Goal: Communication & Community: Answer question/provide support

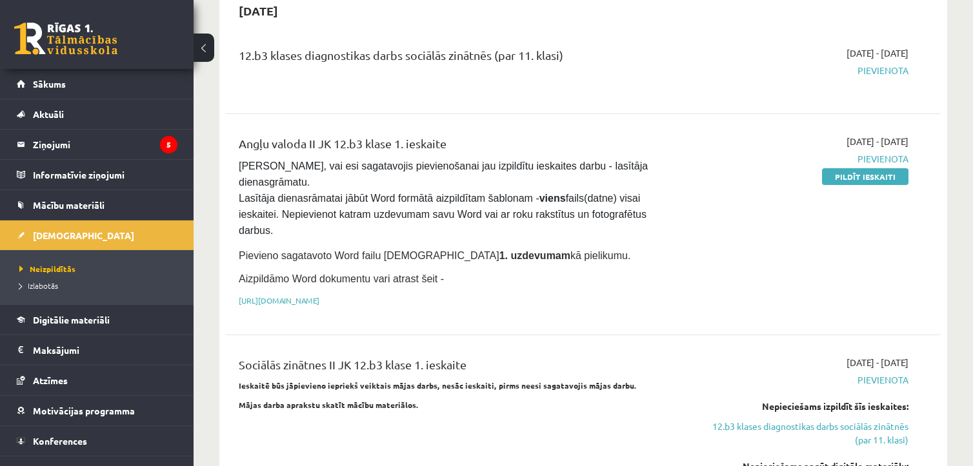
scroll to position [740, 0]
click at [51, 281] on span "Izlabotās" at bounding box center [38, 286] width 39 height 10
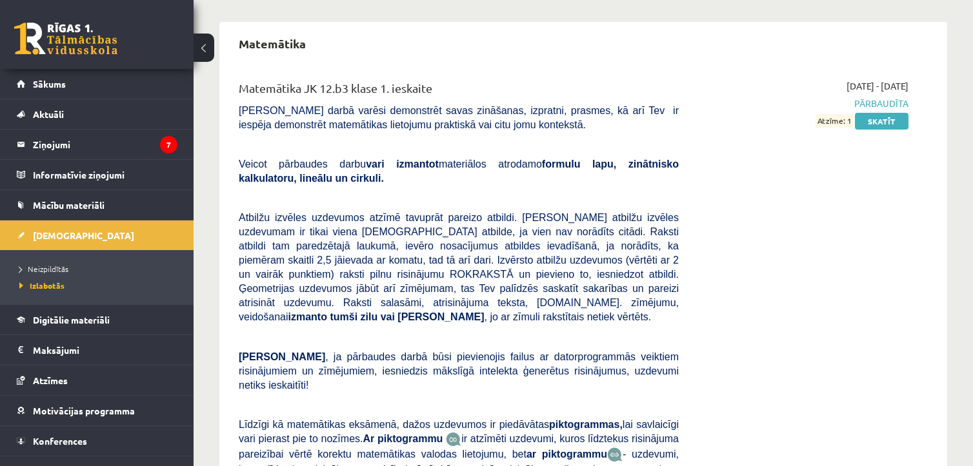
scroll to position [275, 0]
click at [878, 119] on link "Skatīt" at bounding box center [882, 122] width 54 height 17
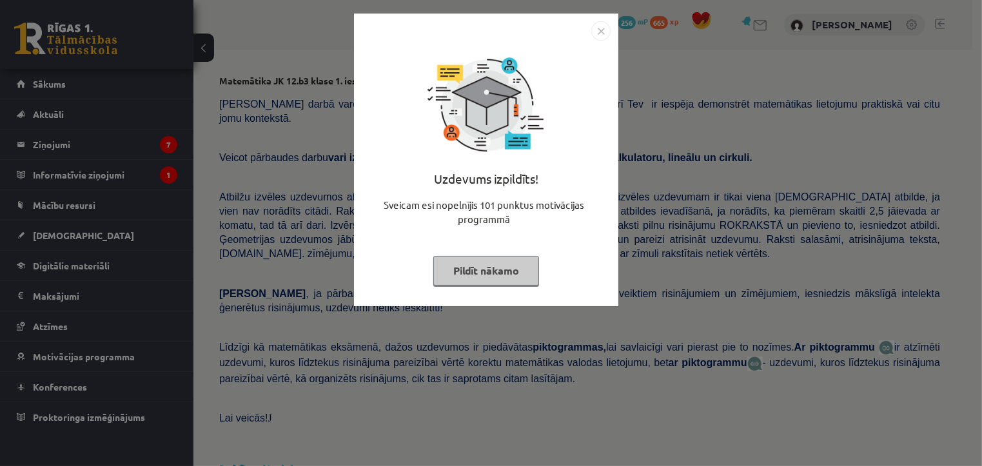
click at [608, 32] on img "Close" at bounding box center [600, 30] width 19 height 19
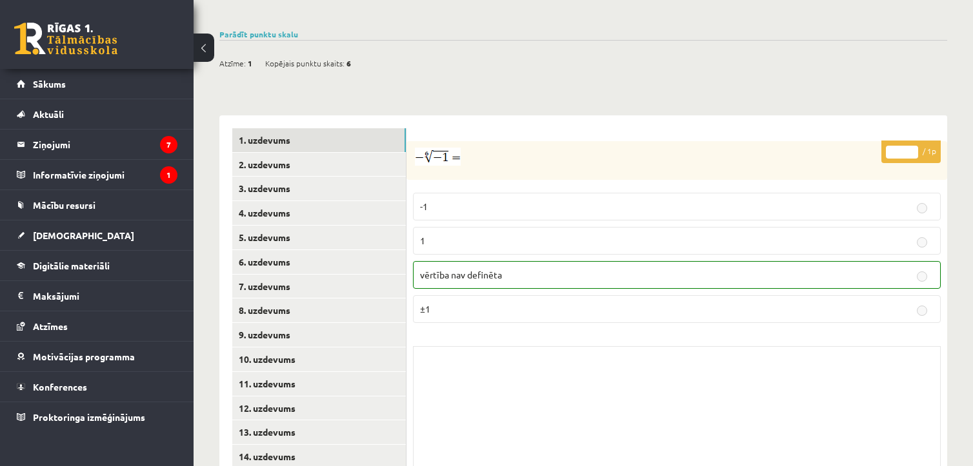
scroll to position [470, 0]
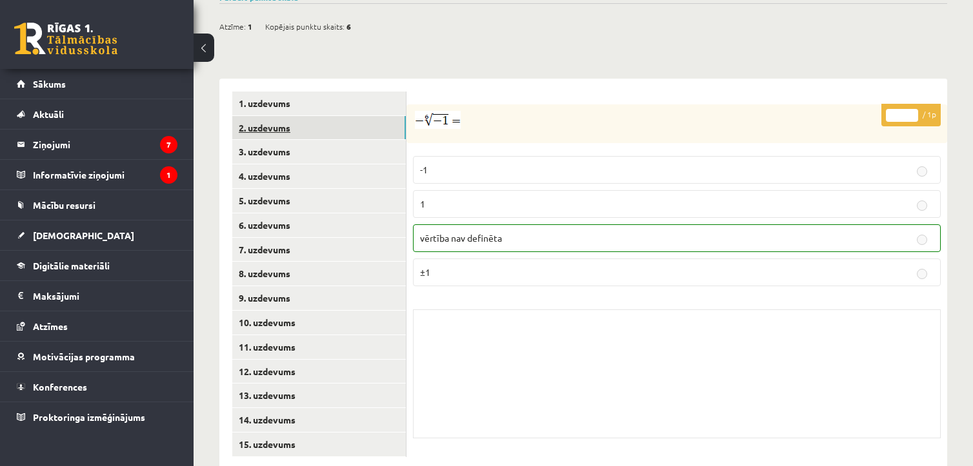
click at [292, 116] on link "2. uzdevums" at bounding box center [318, 128] width 173 height 24
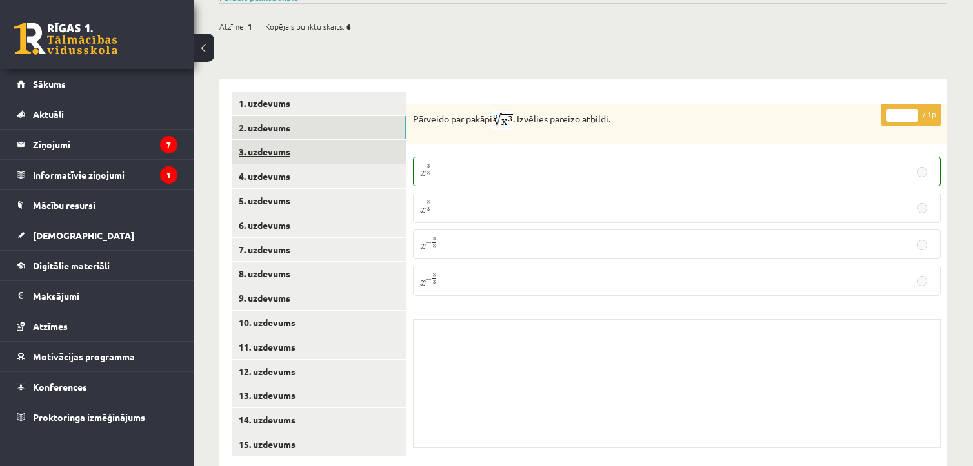
click at [282, 140] on link "3. uzdevums" at bounding box center [318, 152] width 173 height 24
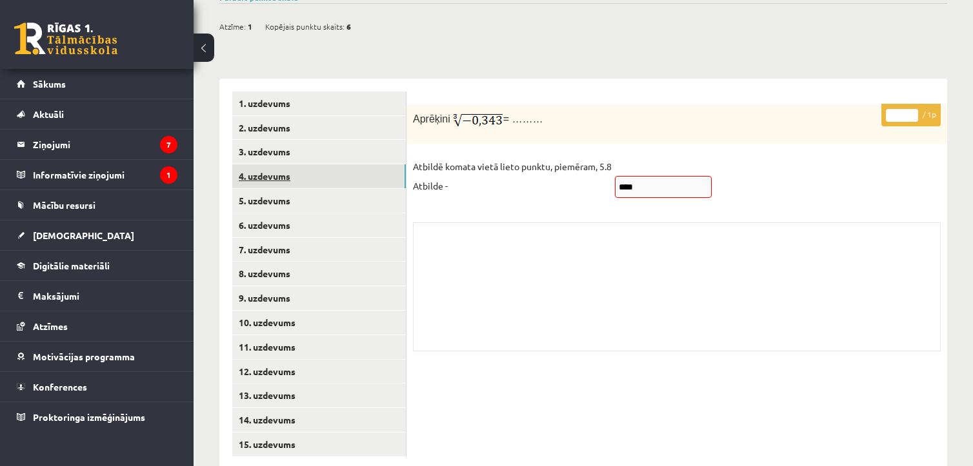
click at [253, 164] on link "4. uzdevums" at bounding box center [318, 176] width 173 height 24
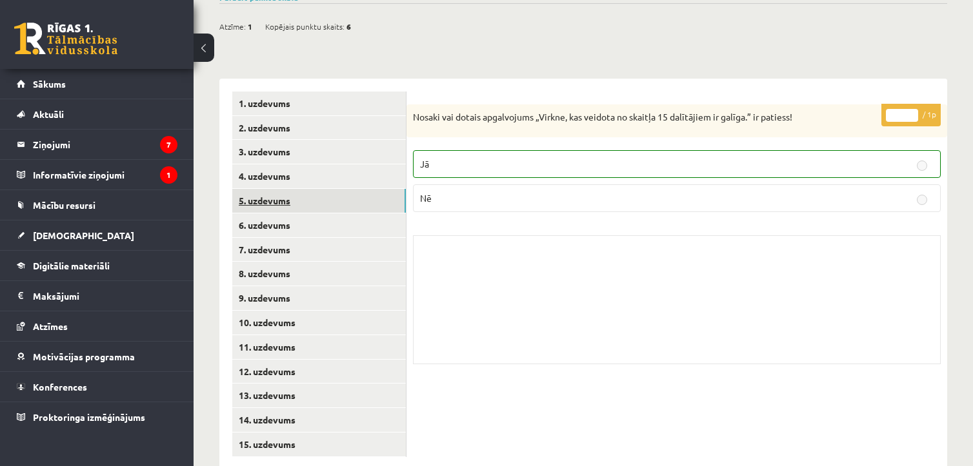
click at [266, 189] on link "5. uzdevums" at bounding box center [318, 201] width 173 height 24
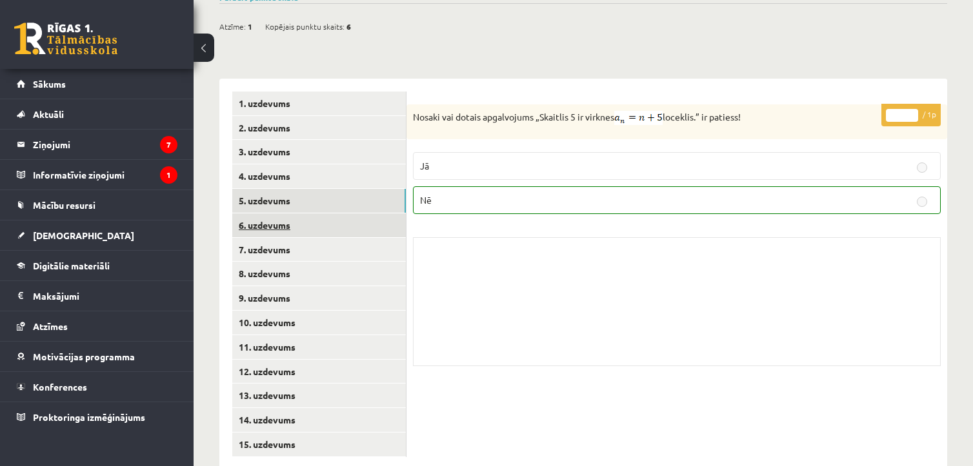
click at [266, 213] on link "6. uzdevums" at bounding box center [318, 225] width 173 height 24
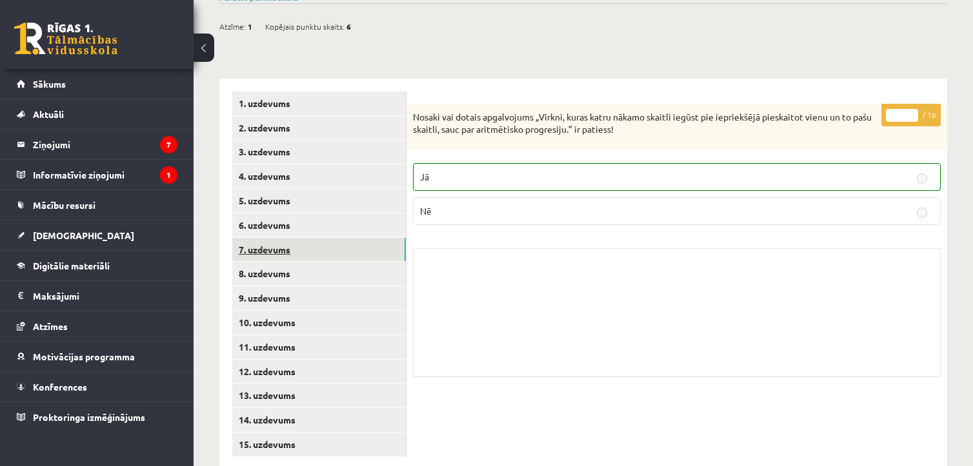
click at [263, 238] on link "7. uzdevums" at bounding box center [318, 250] width 173 height 24
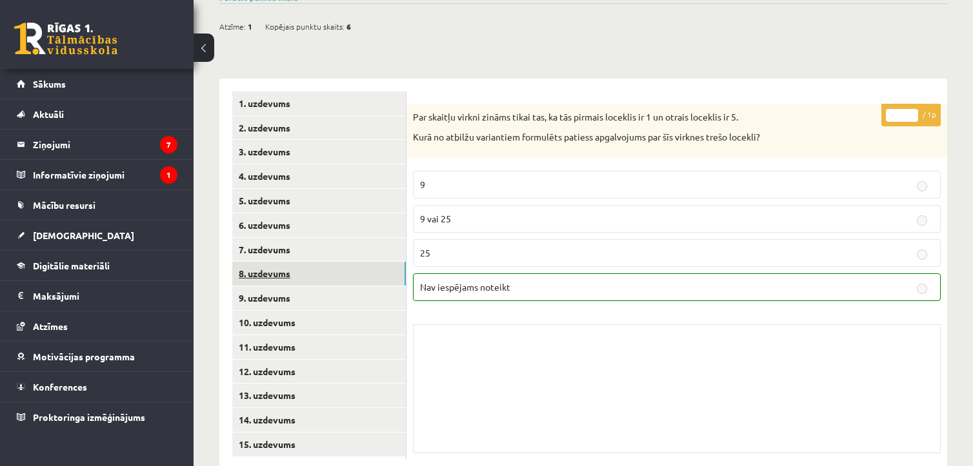
click at [264, 262] on link "8. uzdevums" at bounding box center [318, 274] width 173 height 24
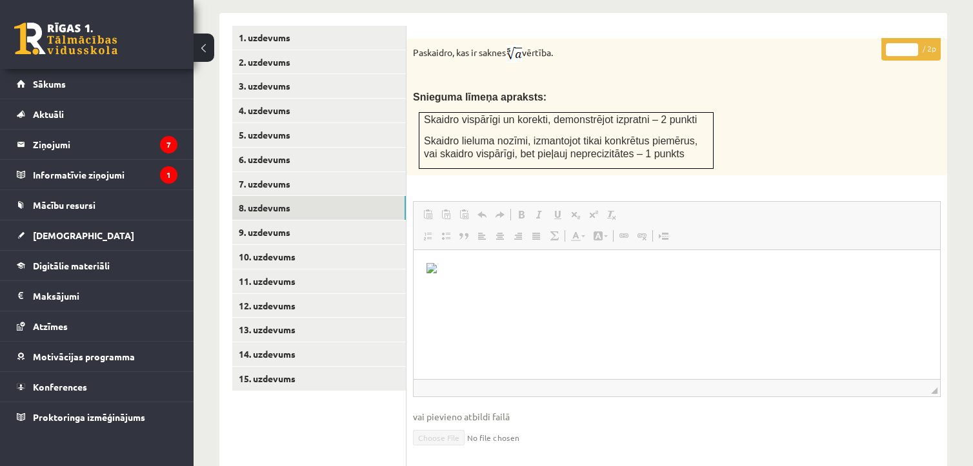
scroll to position [553, 0]
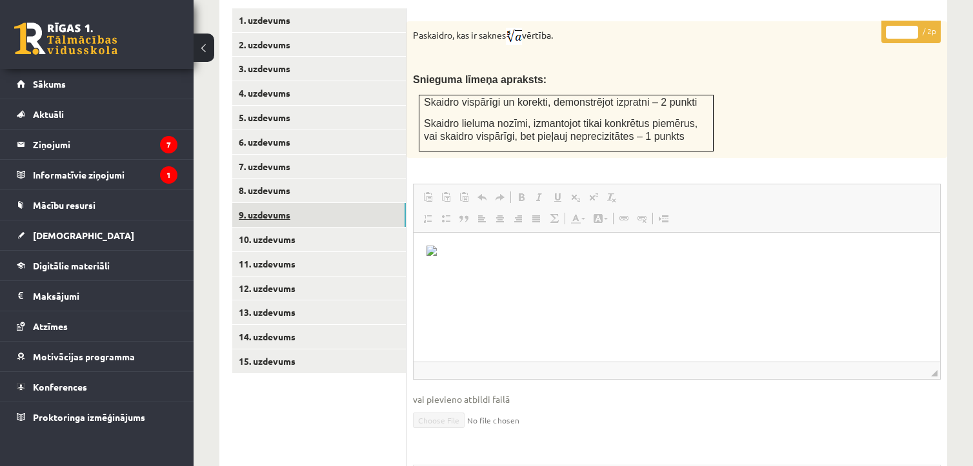
click at [266, 203] on link "9. uzdevums" at bounding box center [318, 215] width 173 height 24
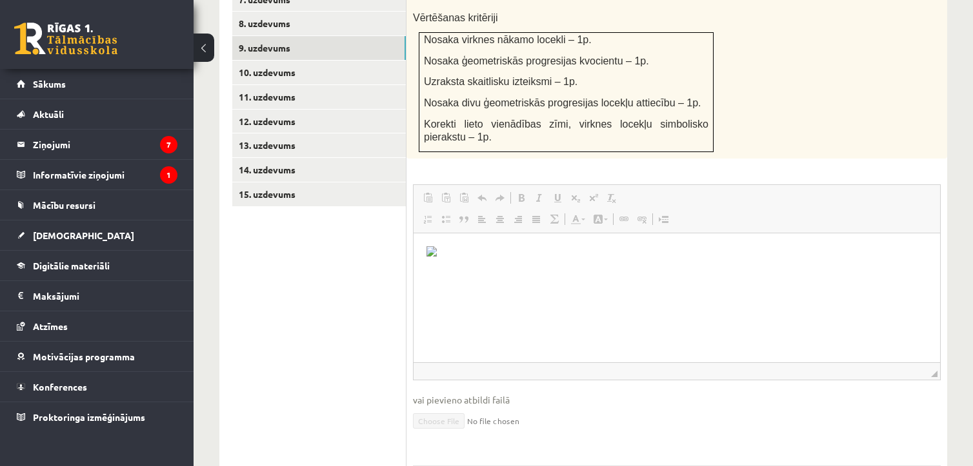
scroll to position [773, 0]
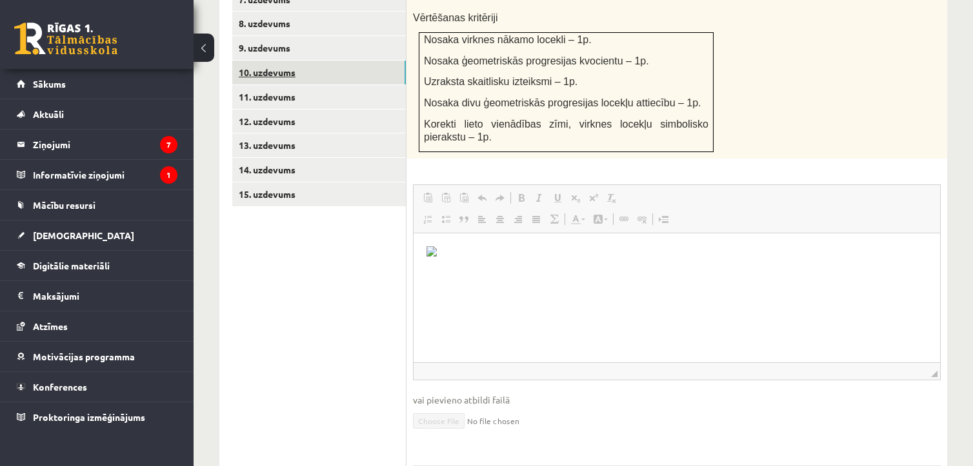
click at [289, 61] on link "10. uzdevums" at bounding box center [318, 73] width 173 height 24
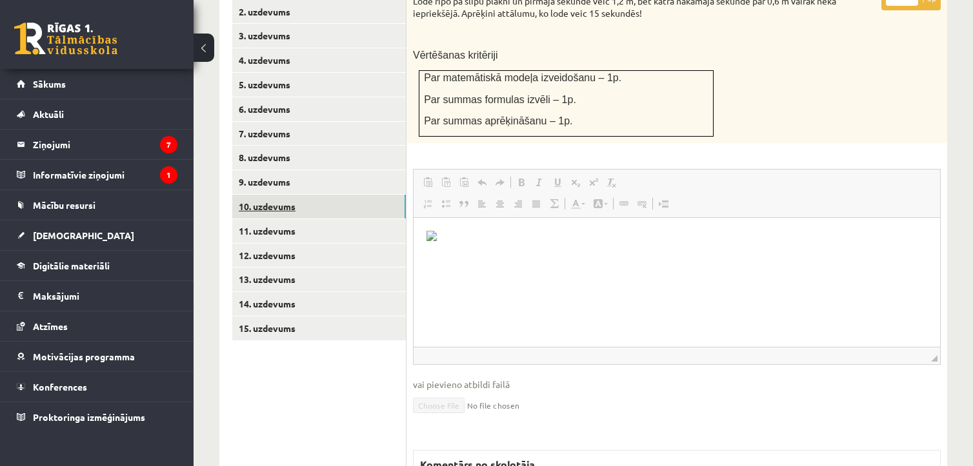
scroll to position [0, 0]
click at [268, 219] on link "11. uzdevums" at bounding box center [318, 231] width 173 height 24
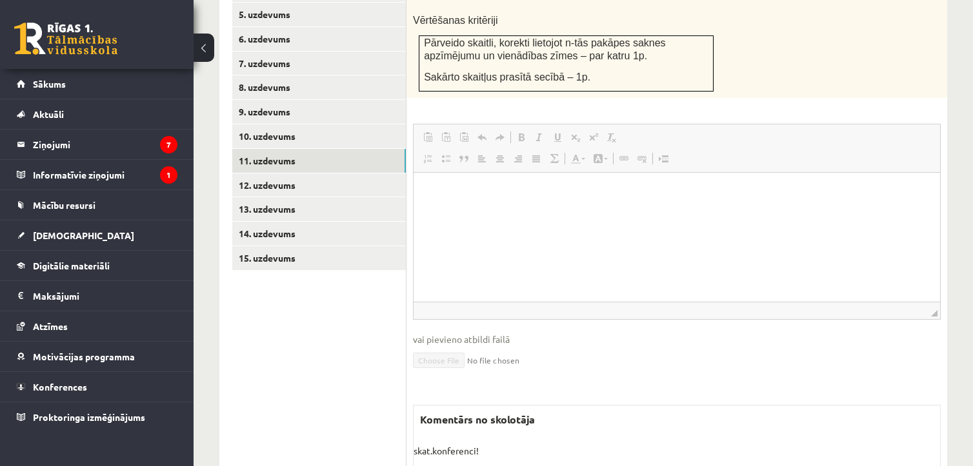
scroll to position [657, 0]
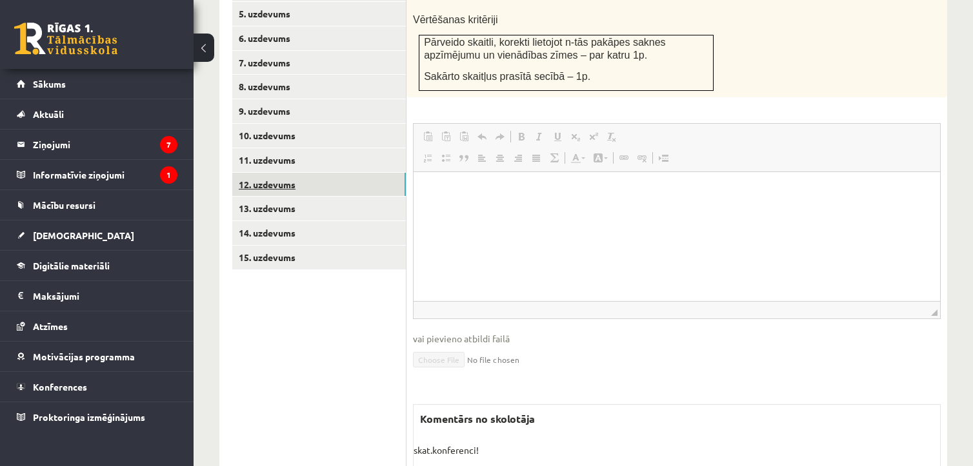
click at [268, 173] on link "12. uzdevums" at bounding box center [318, 185] width 173 height 24
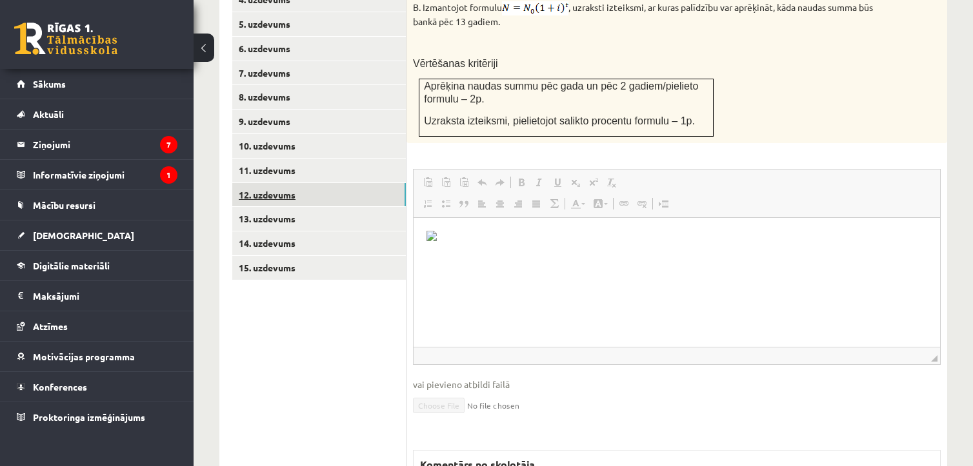
scroll to position [0, 0]
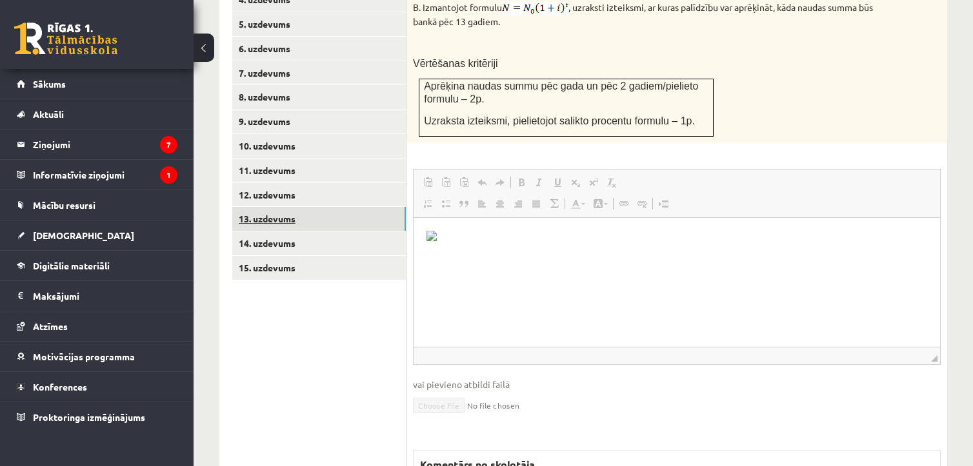
click at [269, 207] on link "13. uzdevums" at bounding box center [318, 219] width 173 height 24
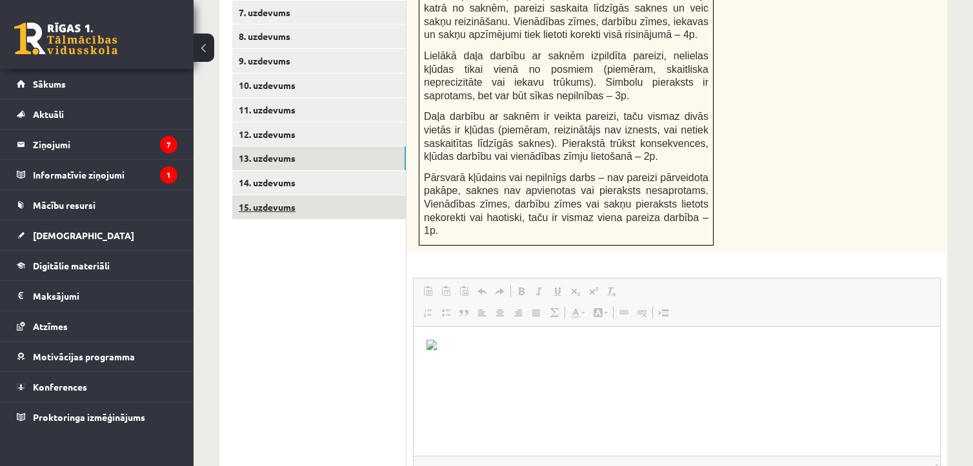
scroll to position [699, 0]
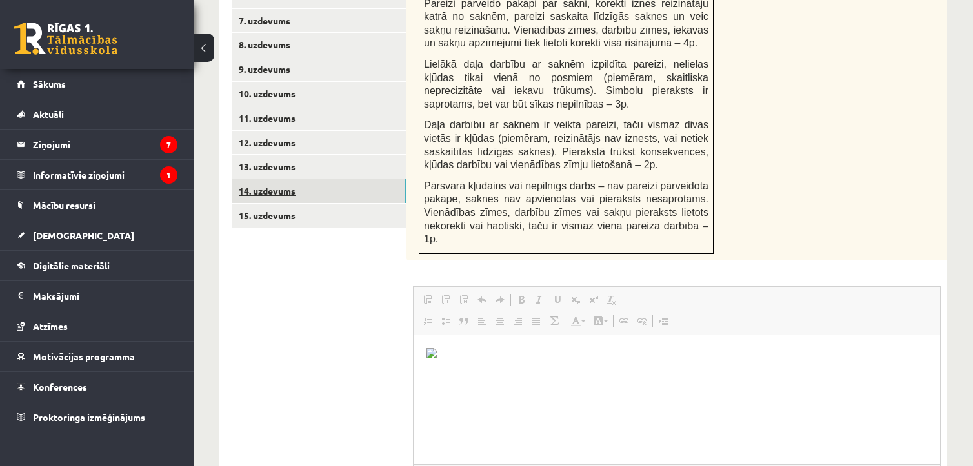
click at [253, 179] on link "14. uzdevums" at bounding box center [318, 191] width 173 height 24
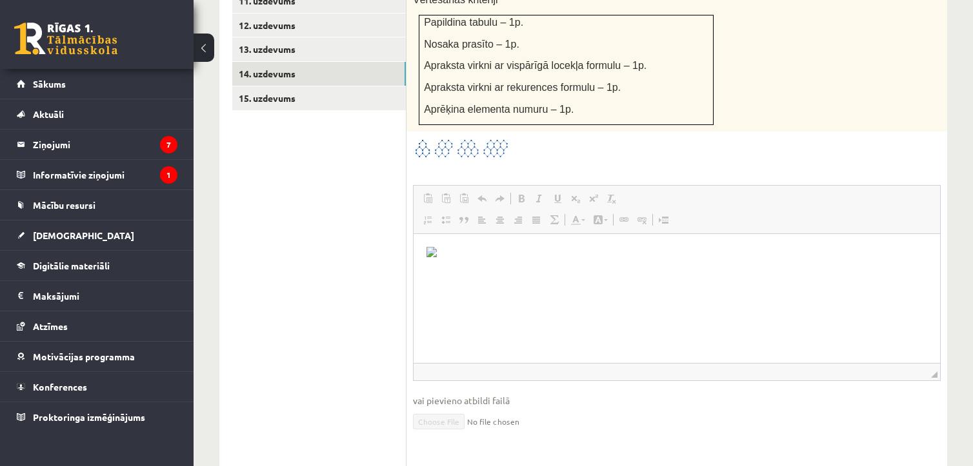
scroll to position [818, 0]
click at [274, 85] on link "15. uzdevums" at bounding box center [318, 97] width 173 height 24
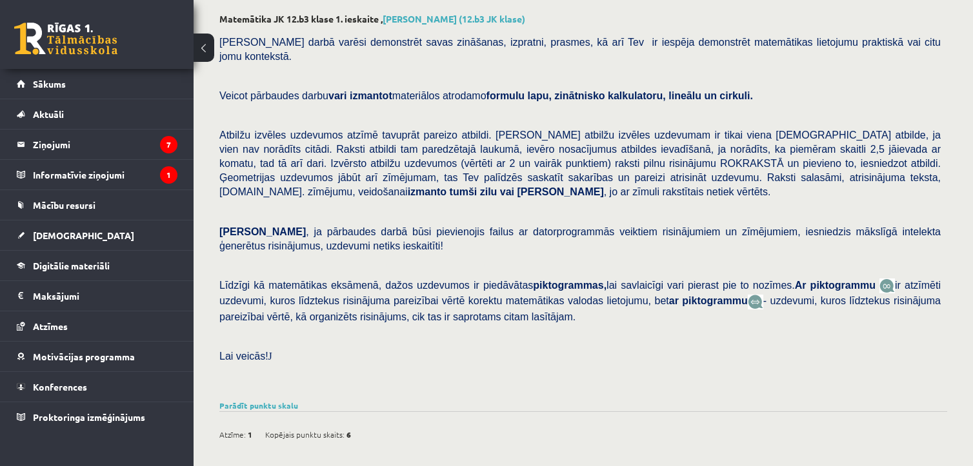
scroll to position [0, 0]
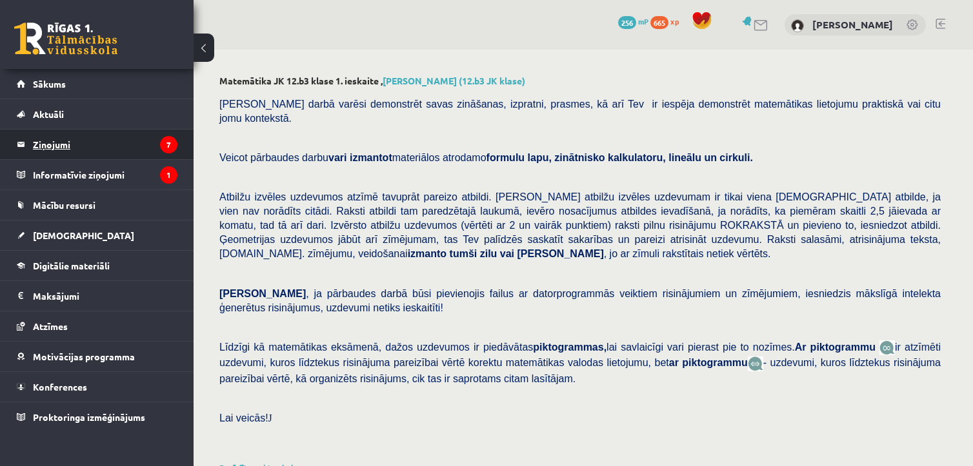
click at [64, 149] on legend "Ziņojumi 7" at bounding box center [105, 145] width 144 height 30
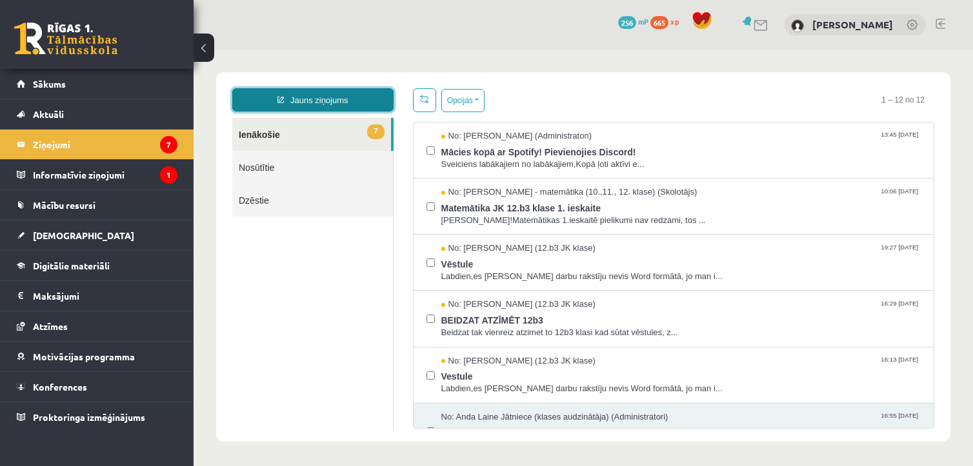
click at [320, 106] on link "Jauns ziņojums" at bounding box center [312, 99] width 161 height 23
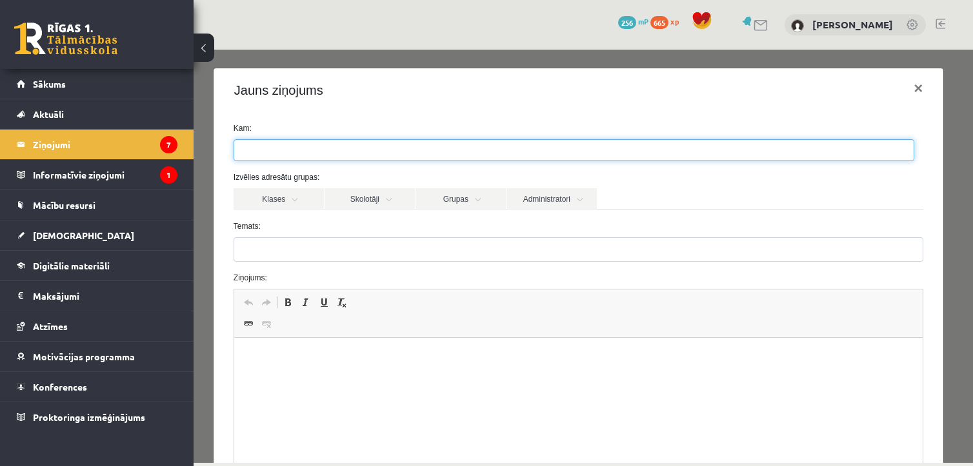
click at [286, 153] on ul at bounding box center [573, 150] width 679 height 21
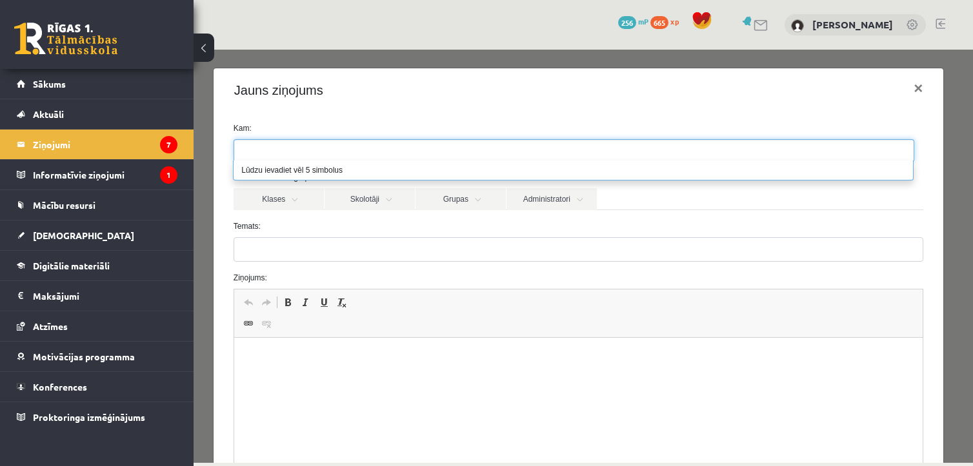
click at [349, 104] on div "Jauns ziņojums ×" at bounding box center [577, 90] width 729 height 44
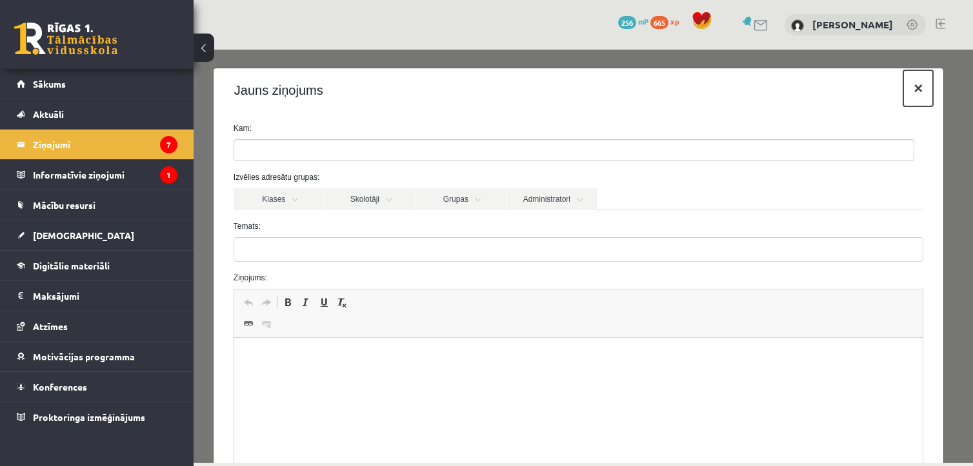
click at [907, 88] on button "×" at bounding box center [918, 88] width 30 height 36
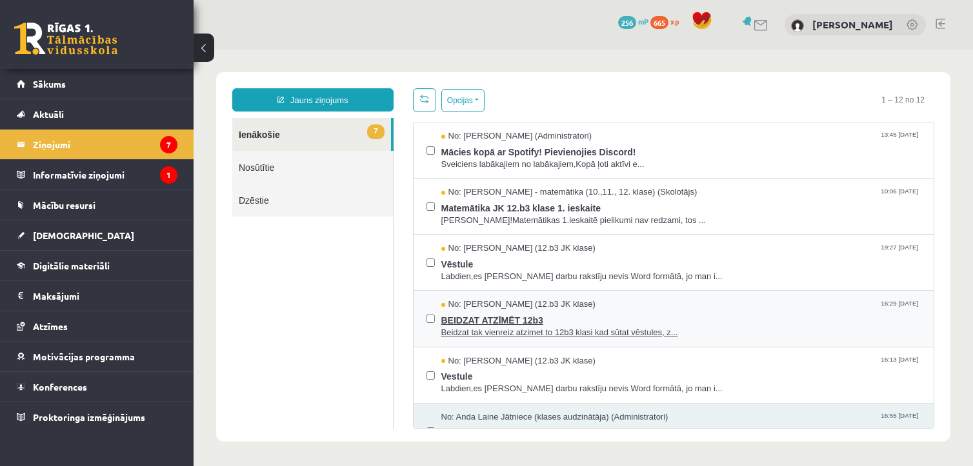
click at [522, 328] on span "Beidzat tak vienreiz atzimet to 12b3 klasi kad sūtat vēstules, z..." at bounding box center [681, 333] width 480 height 12
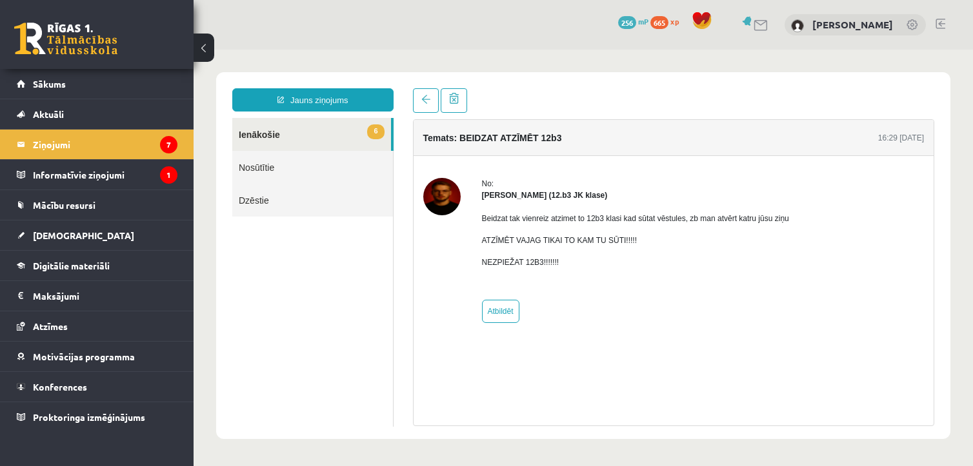
click at [440, 207] on img at bounding box center [441, 196] width 37 height 37
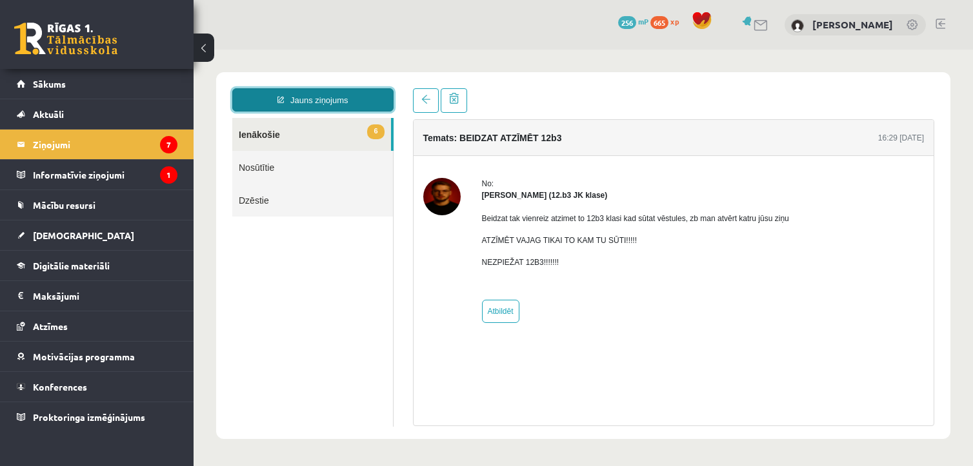
click at [290, 104] on link "Jauns ziņojums" at bounding box center [312, 99] width 161 height 23
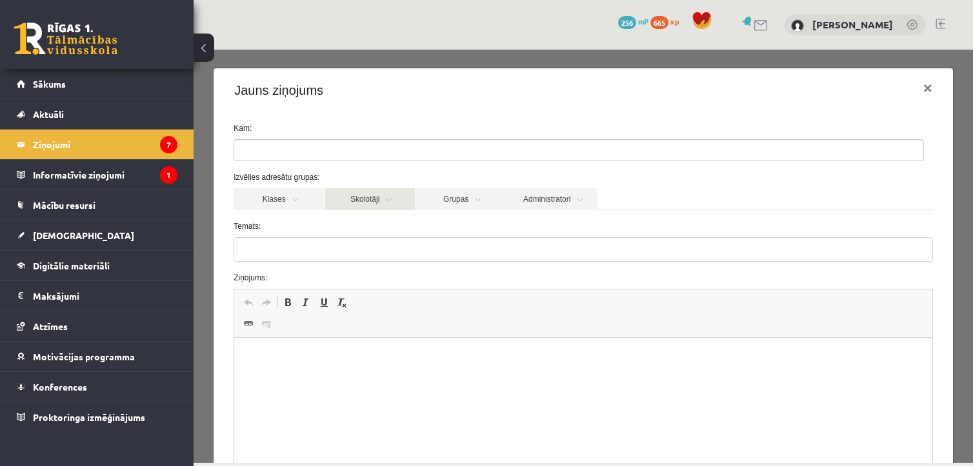
click at [351, 202] on link "Skolotāji" at bounding box center [369, 199] width 90 height 22
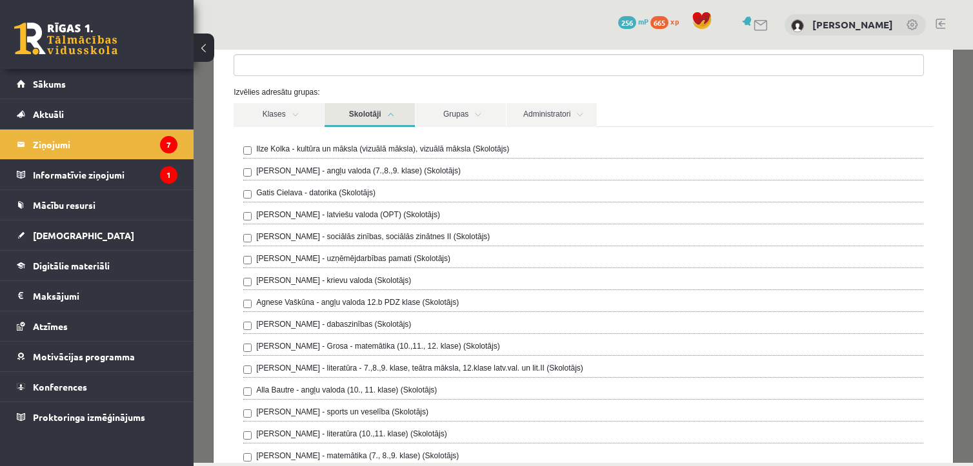
scroll to position [85, 0]
click at [393, 344] on label "[PERSON_NAME] - Grosa - matemātika (10.,11., 12. klase) (Skolotājs)" at bounding box center [377, 347] width 243 height 12
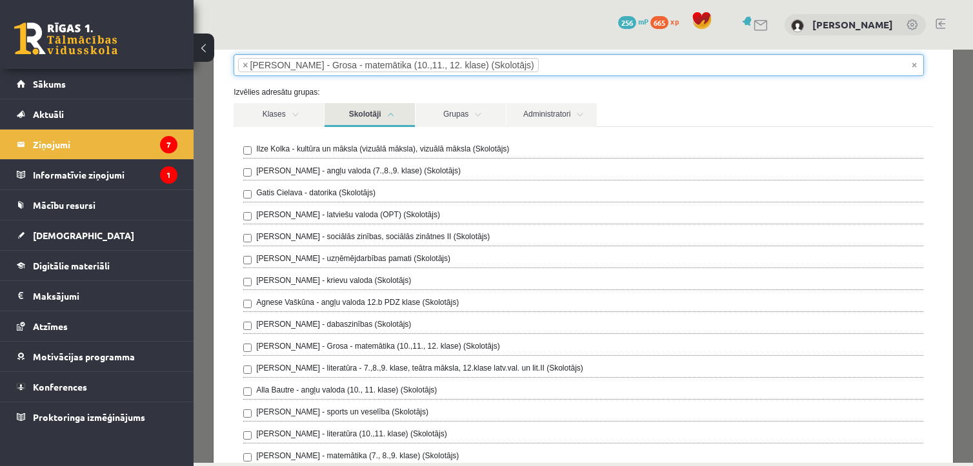
click at [917, 68] on ul "× × Laima Tukāne - Grosa - matemātika (10.,11., 12. klase) (Skolotājs)" at bounding box center [578, 65] width 689 height 21
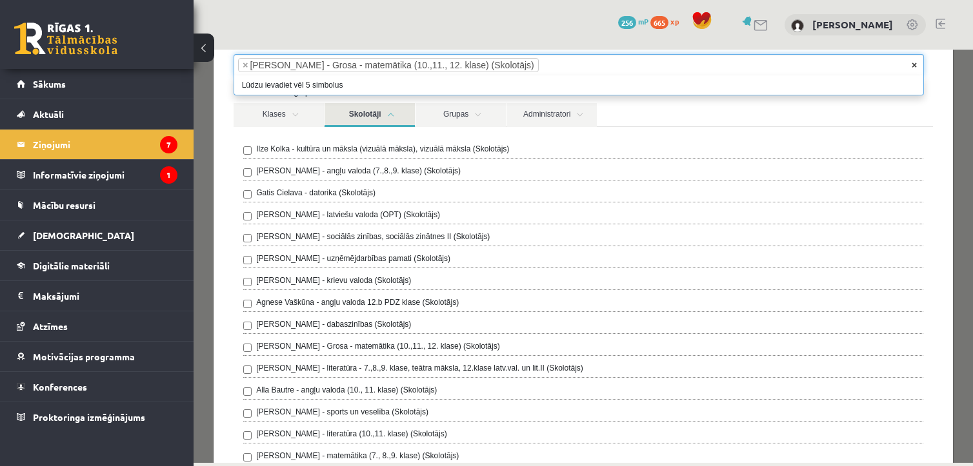
click at [913, 66] on span "×" at bounding box center [913, 65] width 5 height 13
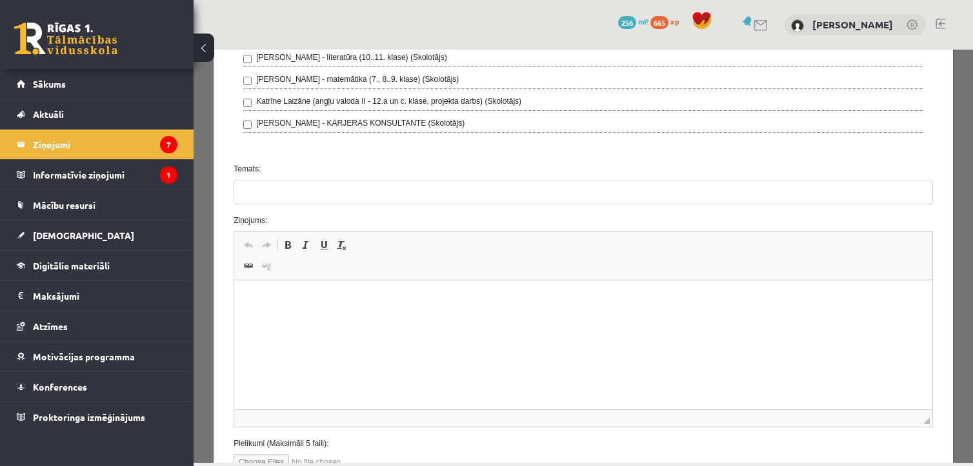
scroll to position [461, 0]
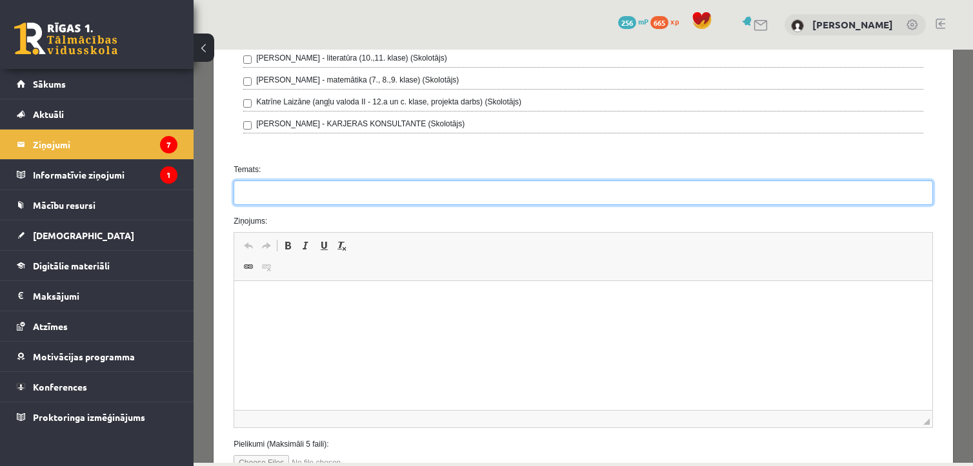
click at [508, 194] on input "Temats:" at bounding box center [582, 193] width 699 height 25
click at [302, 192] on input "**********" at bounding box center [582, 193] width 699 height 25
type input "**********"
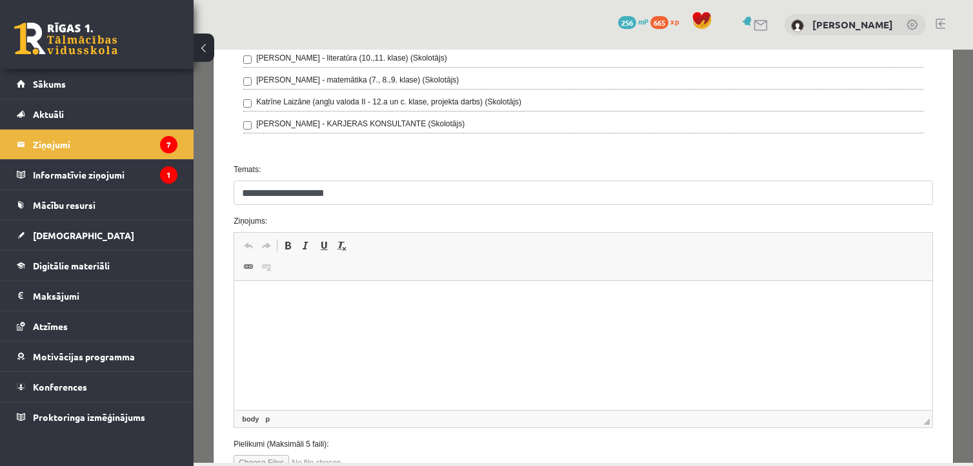
click at [332, 286] on html at bounding box center [583, 300] width 698 height 39
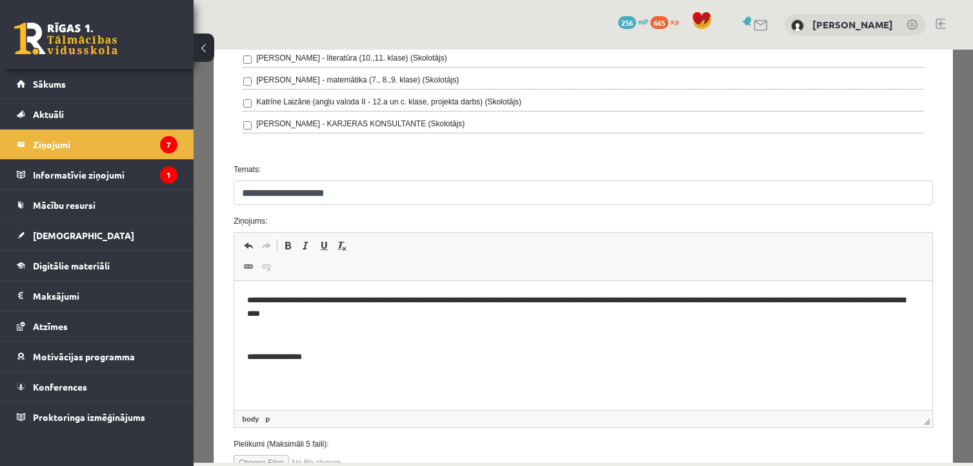
scroll to position [557, 0]
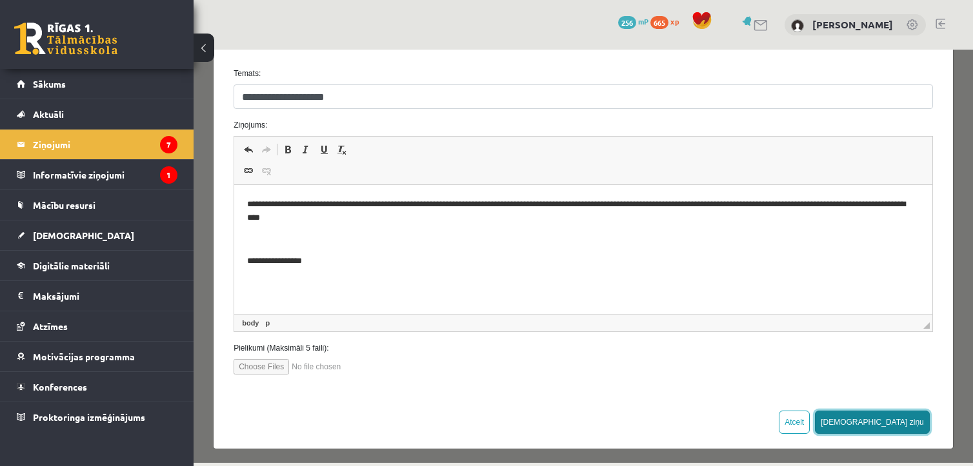
click at [903, 413] on button "[DEMOGRAPHIC_DATA] ziņu" at bounding box center [872, 422] width 115 height 23
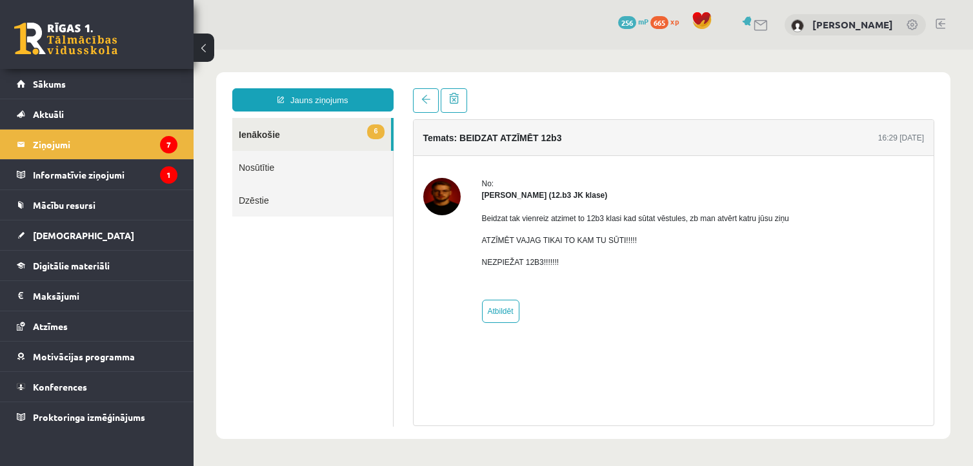
scroll to position [0, 0]
click at [289, 137] on link "6 Ienākošie" at bounding box center [311, 134] width 159 height 33
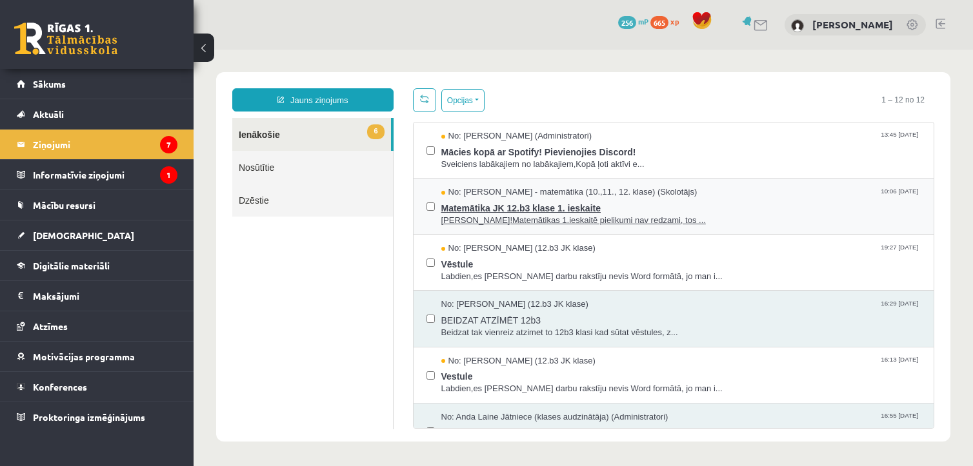
click at [584, 217] on span "[PERSON_NAME]!Matemātikas 1.ieskaitē pielikumi nav redzami, tos ..." at bounding box center [681, 221] width 480 height 12
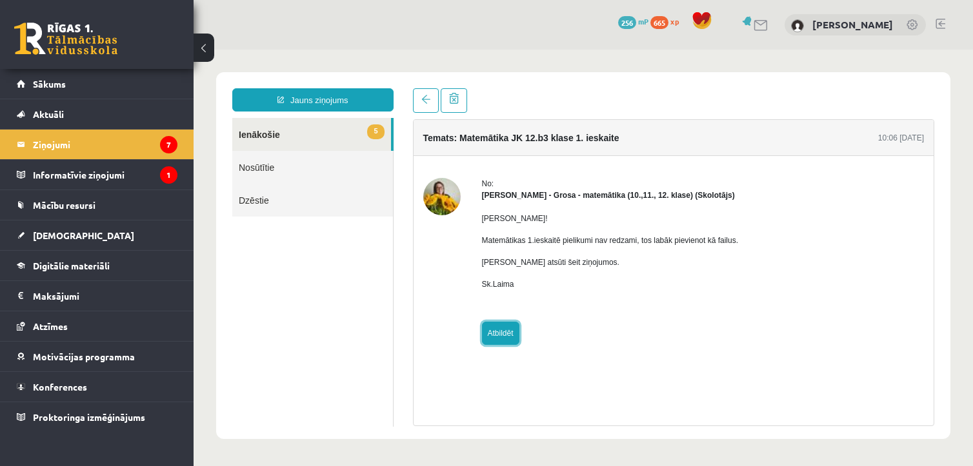
click at [500, 335] on link "Atbildēt" at bounding box center [500, 333] width 37 height 23
type input "**********"
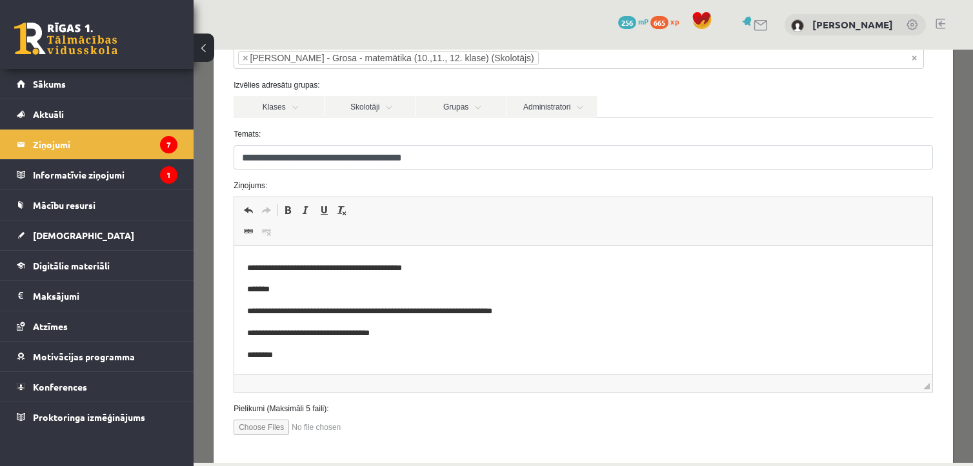
scroll to position [86, 0]
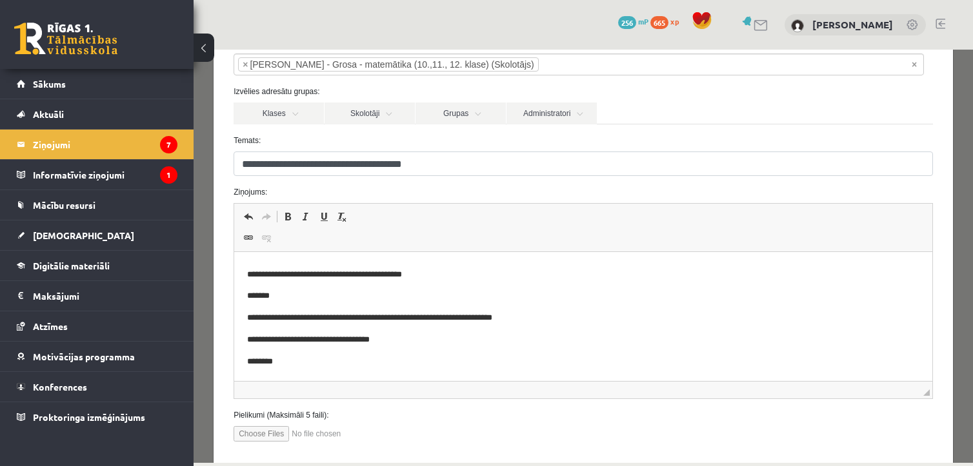
click at [501, 336] on p "**********" at bounding box center [573, 340] width 653 height 14
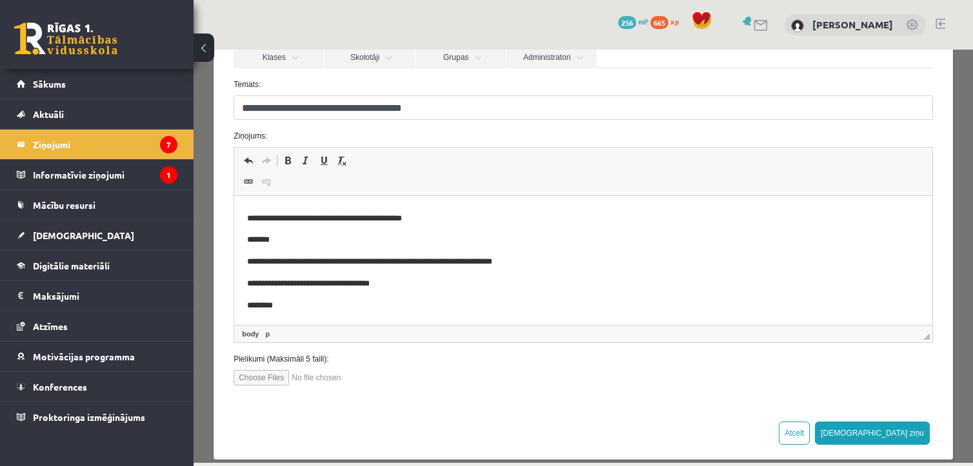
scroll to position [155, 0]
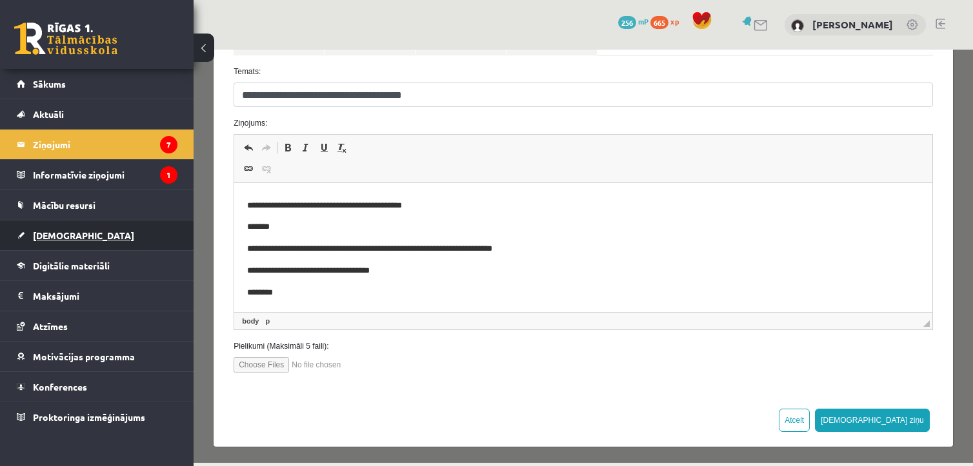
click at [41, 233] on span "[DEMOGRAPHIC_DATA]" at bounding box center [83, 236] width 101 height 12
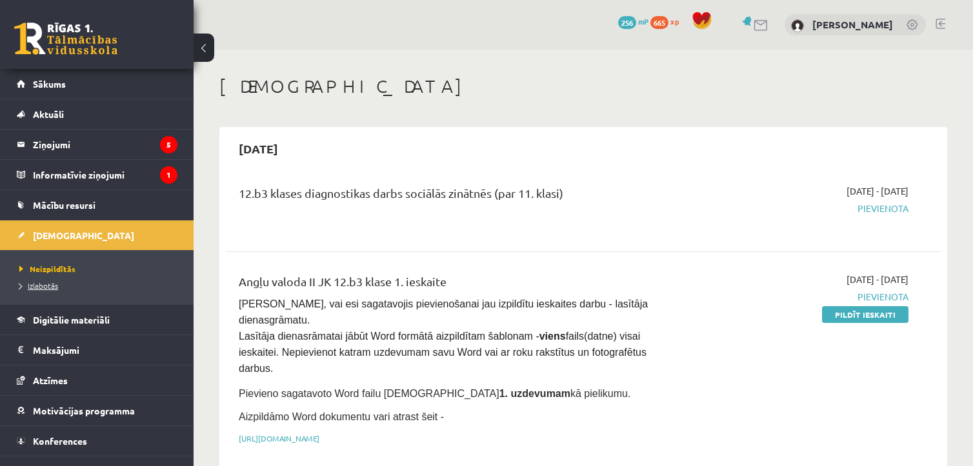
click at [45, 284] on span "Izlabotās" at bounding box center [38, 286] width 39 height 10
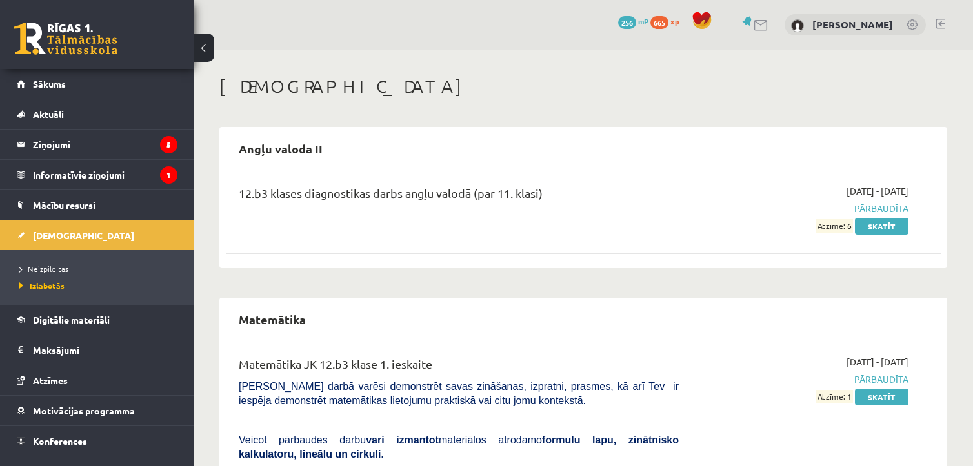
scroll to position [119, 0]
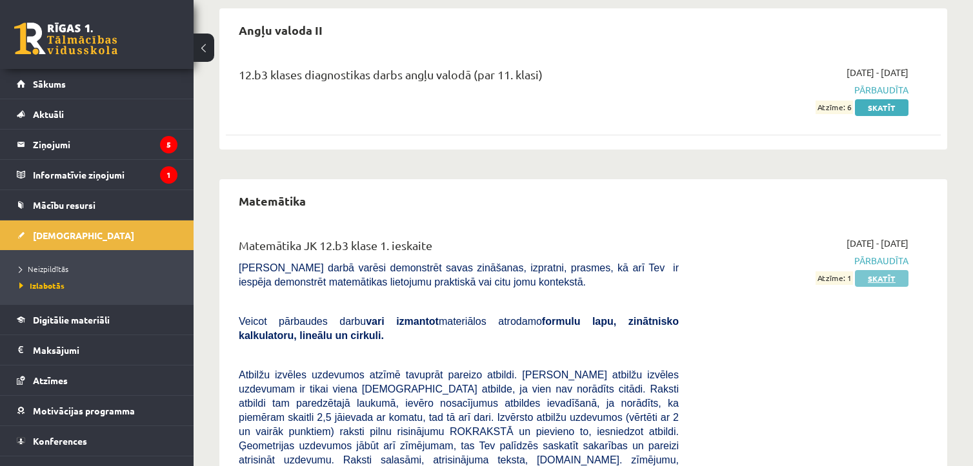
click at [876, 282] on link "Skatīt" at bounding box center [882, 278] width 54 height 17
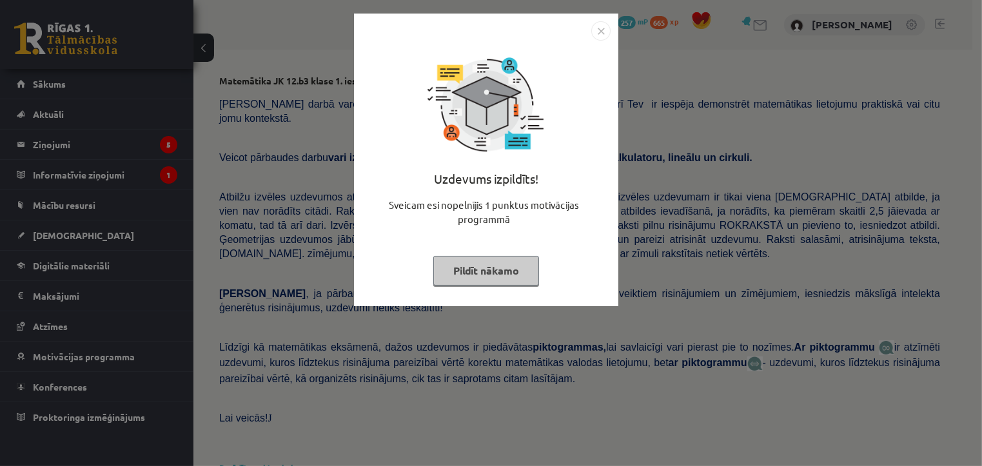
click at [607, 32] on img "Close" at bounding box center [600, 30] width 19 height 19
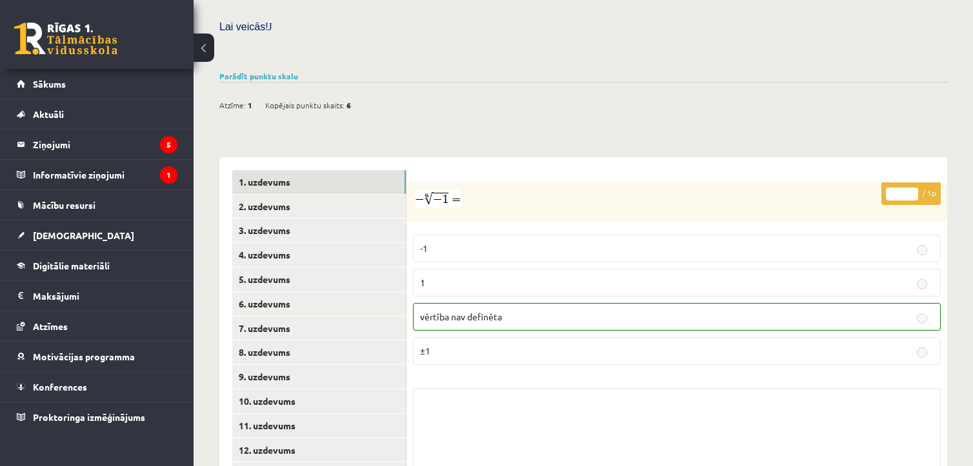
scroll to position [392, 0]
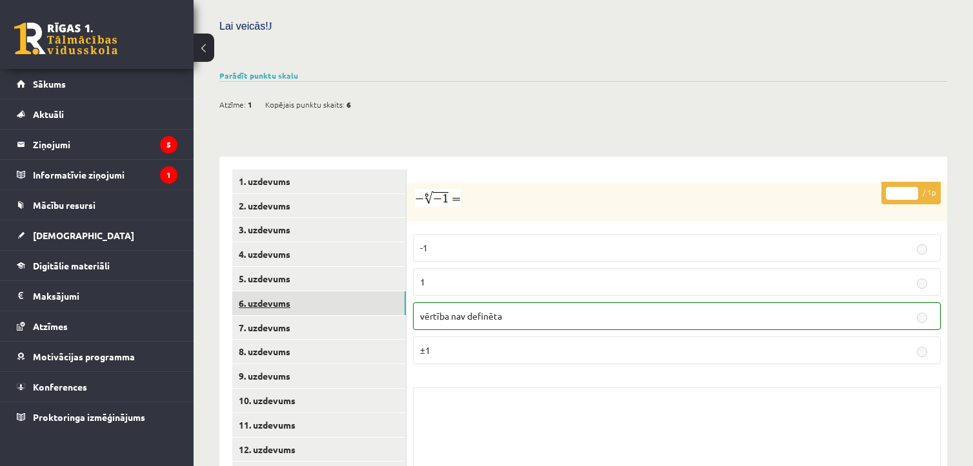
click at [258, 292] on link "6. uzdevums" at bounding box center [318, 304] width 173 height 24
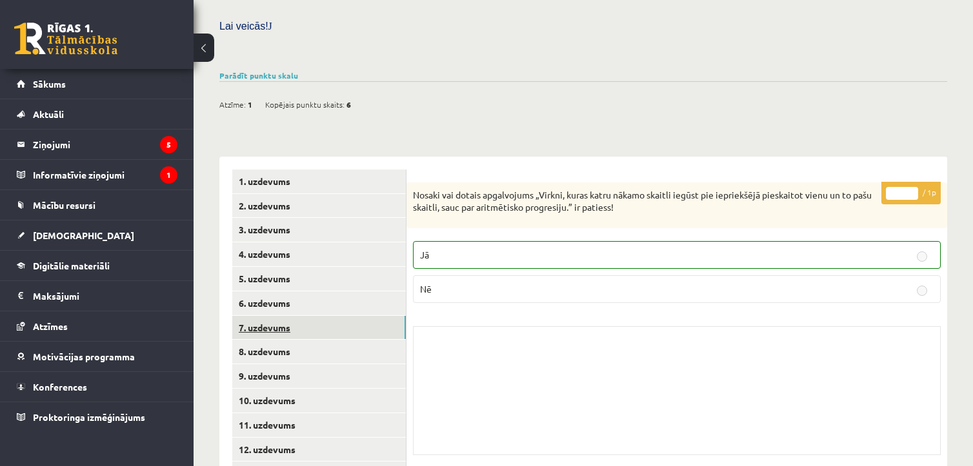
click at [255, 316] on link "7. uzdevums" at bounding box center [318, 328] width 173 height 24
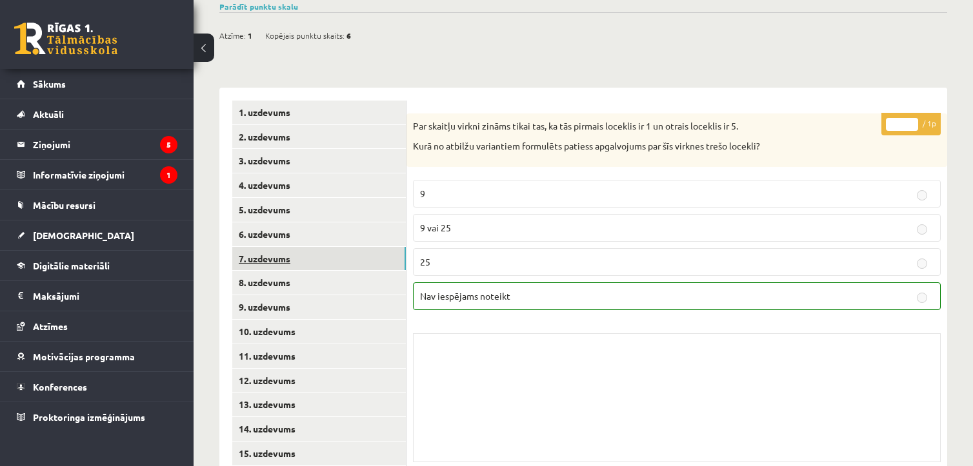
scroll to position [462, 0]
click at [249, 270] on link "8. uzdevums" at bounding box center [318, 282] width 173 height 24
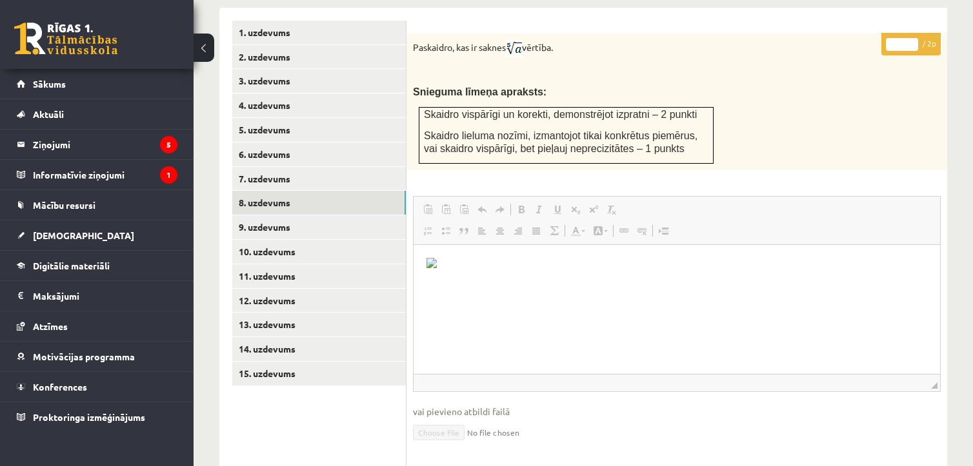
scroll to position [542, 0]
drag, startPoint x: 934, startPoint y: 357, endPoint x: 918, endPoint y: 437, distance: 82.1
click at [921, 454] on span "◢ Elementa ceļš" at bounding box center [676, 462] width 526 height 17
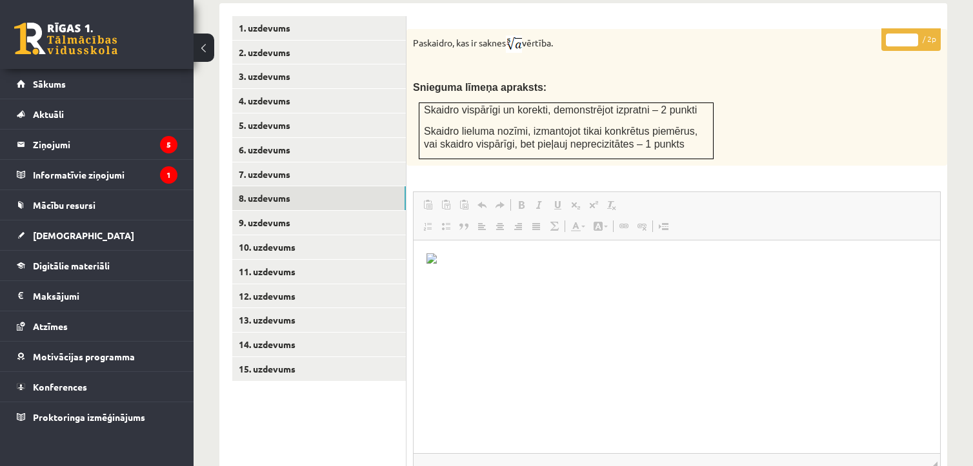
scroll to position [544, 0]
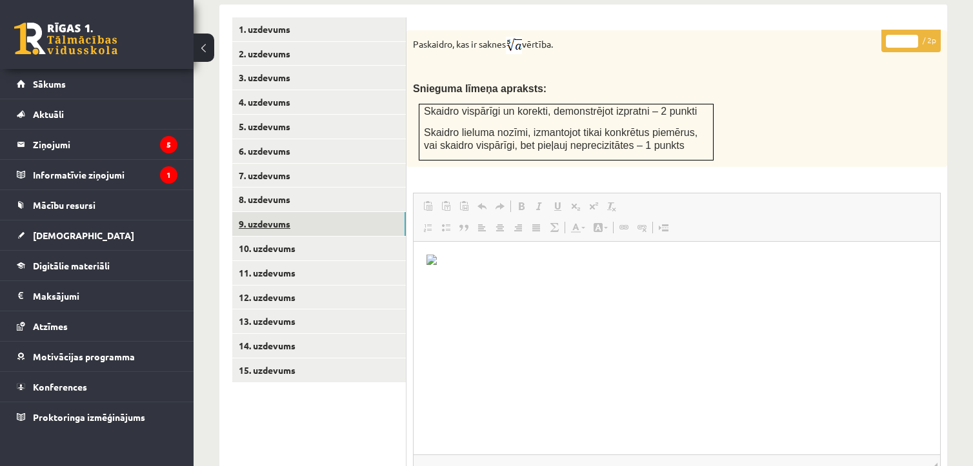
click at [281, 212] on link "9. uzdevums" at bounding box center [318, 224] width 173 height 24
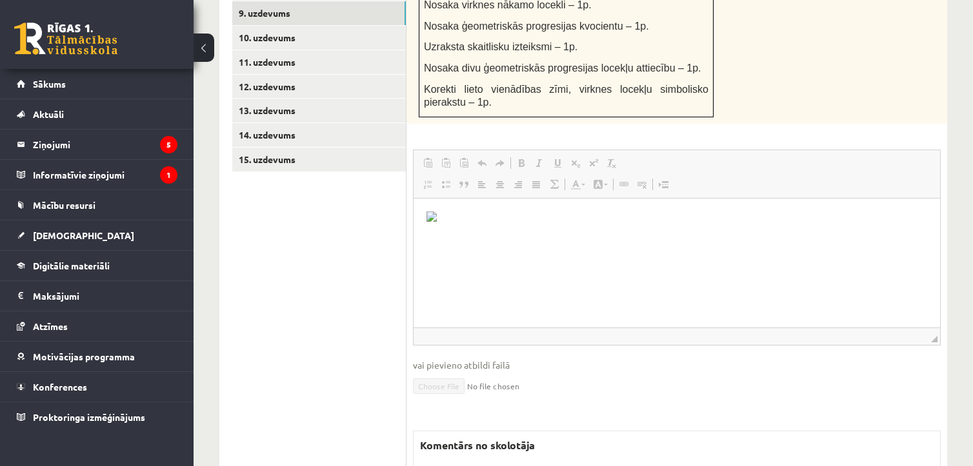
scroll to position [756, 0]
drag, startPoint x: 932, startPoint y: 310, endPoint x: 934, endPoint y: 456, distance: 145.8
click at [934, 455] on span "◢" at bounding box center [934, 452] width 6 height 6
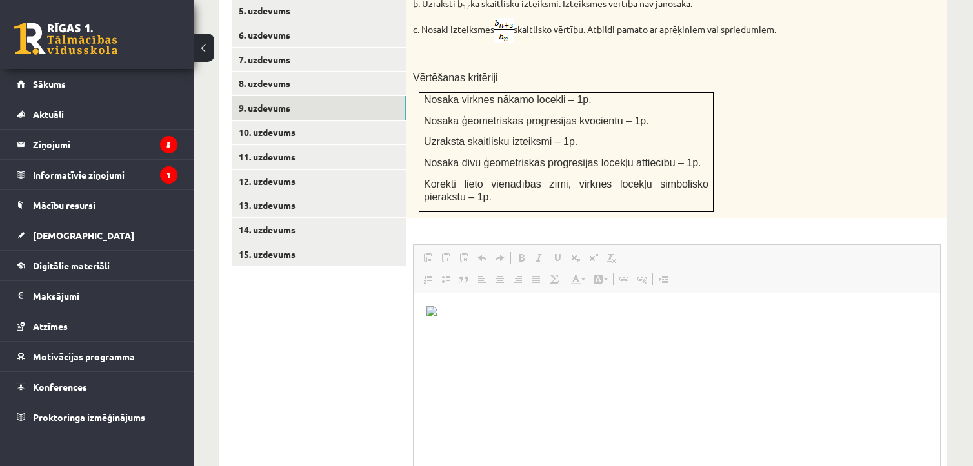
scroll to position [642, 0]
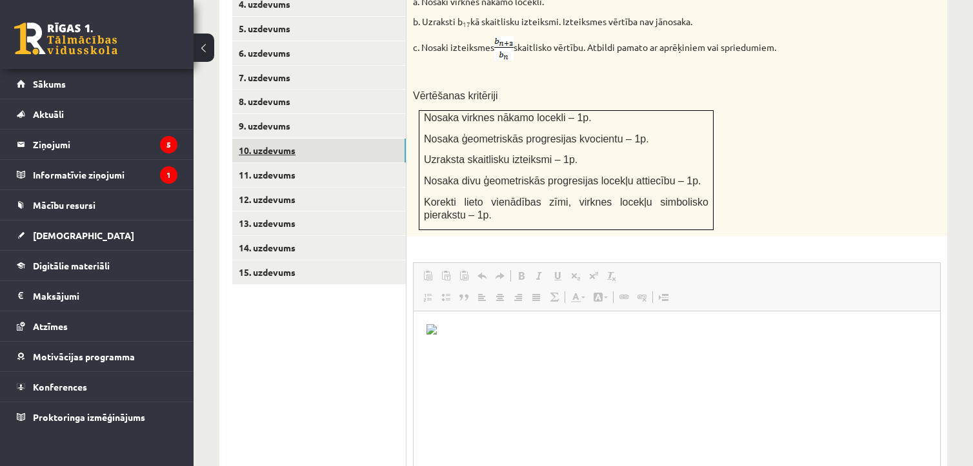
click at [284, 139] on link "10. uzdevums" at bounding box center [318, 151] width 173 height 24
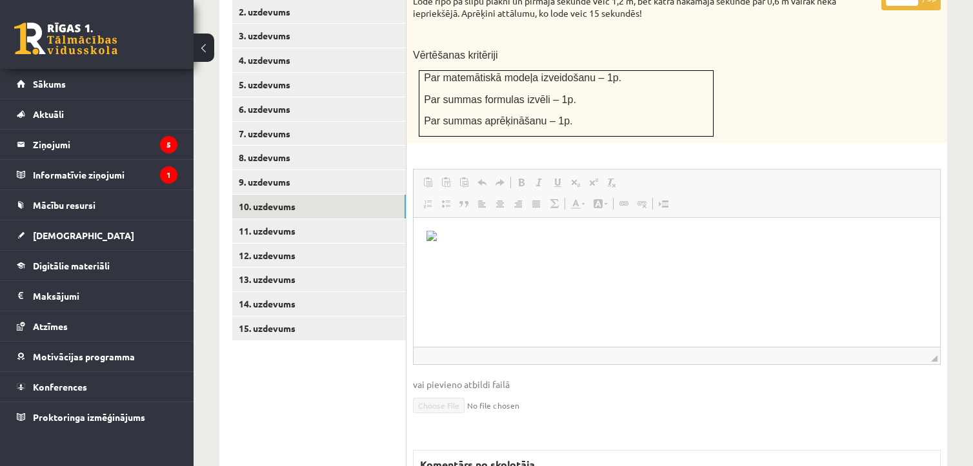
scroll to position [266, 0]
click at [918, 372] on fieldset "**********" at bounding box center [677, 300] width 528 height 262
drag, startPoint x: 934, startPoint y: 330, endPoint x: 918, endPoint y: 486, distance: 156.8
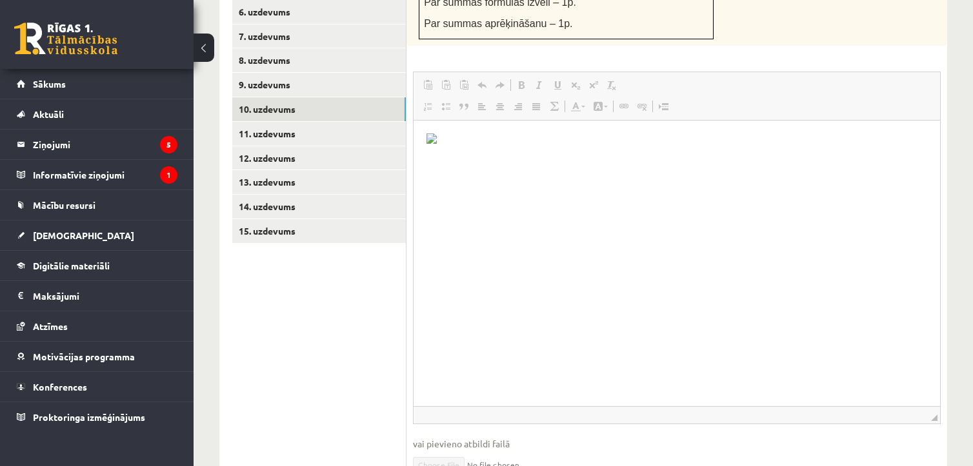
scroll to position [304, 0]
drag, startPoint x: 935, startPoint y: 390, endPoint x: 932, endPoint y: 494, distance: 104.5
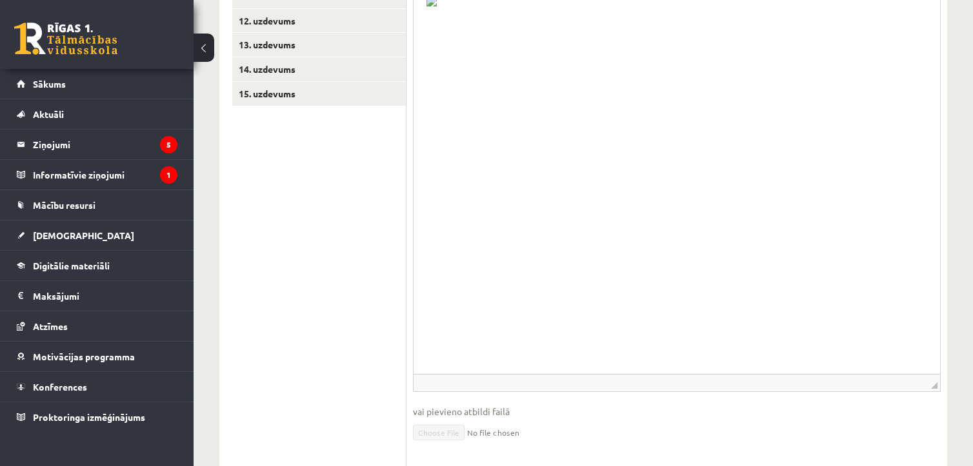
scroll to position [146, 0]
drag, startPoint x: 929, startPoint y: 358, endPoint x: 931, endPoint y: 377, distance: 18.7
click at [931, 377] on fieldset "**********" at bounding box center [677, 196] width 528 height 524
drag, startPoint x: 934, startPoint y: 356, endPoint x: 918, endPoint y: 473, distance: 118.4
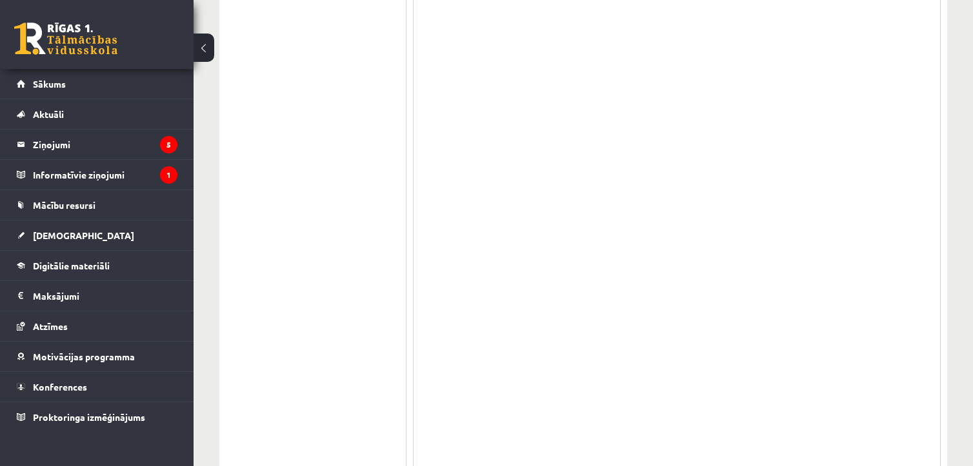
scroll to position [210, 0]
drag, startPoint x: 935, startPoint y: 311, endPoint x: 900, endPoint y: 494, distance: 186.5
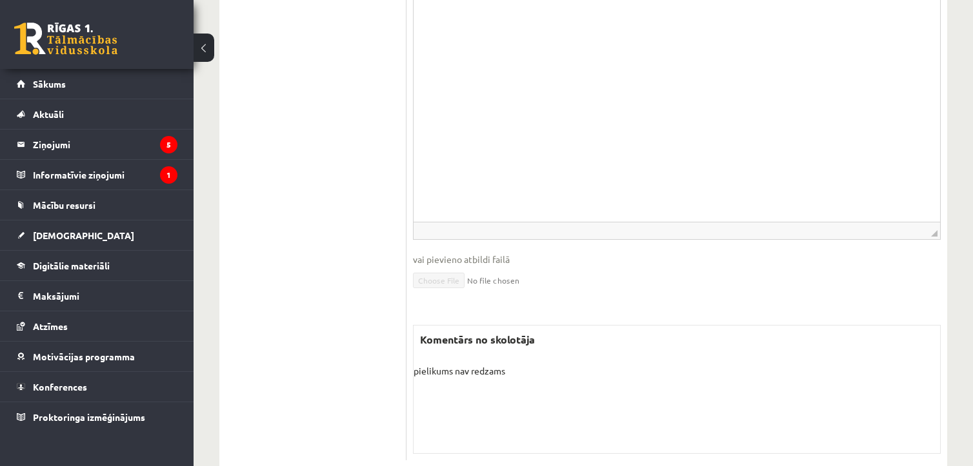
scroll to position [393, 0]
drag, startPoint x: 1346, startPoint y: 28, endPoint x: 870, endPoint y: 107, distance: 482.6
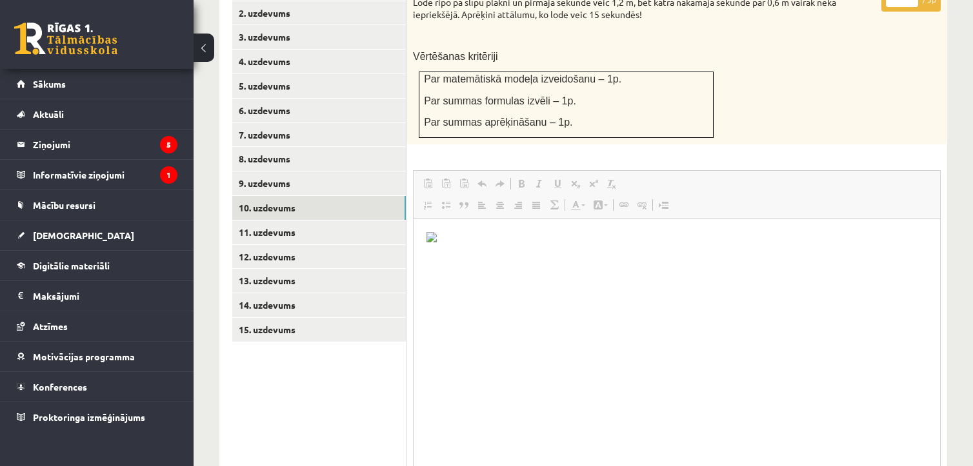
scroll to position [584, 0]
click at [437, 244] on img "Bagātinātā teksta redaktors, wiswyg-editor-user-answer-47024953906400" at bounding box center [431, 238] width 10 height 10
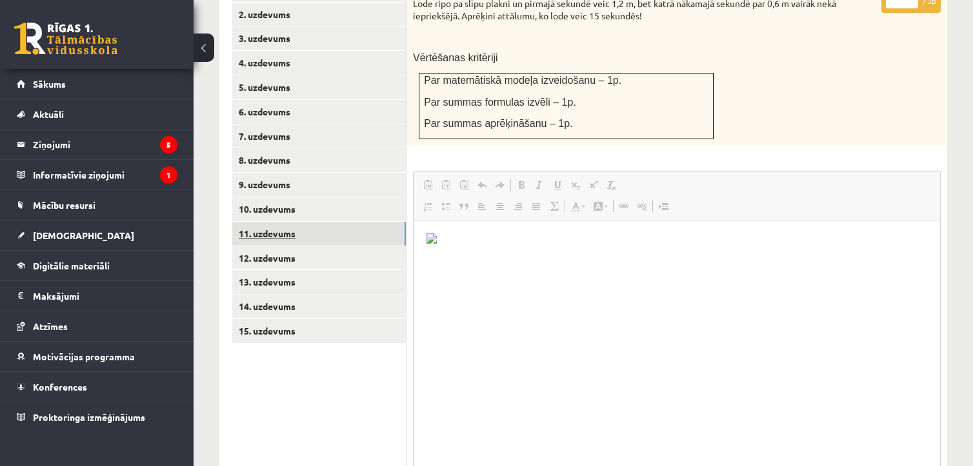
click at [272, 222] on link "11. uzdevums" at bounding box center [318, 234] width 173 height 24
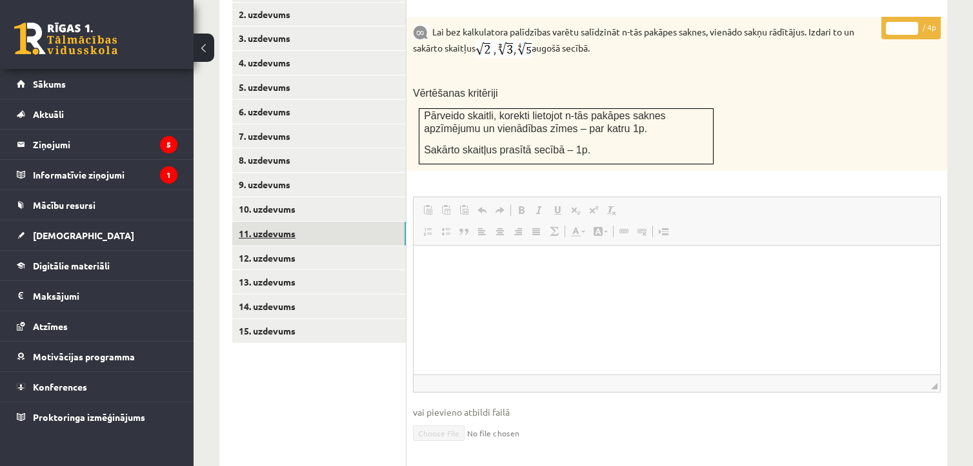
scroll to position [0, 0]
click at [273, 246] on link "12. uzdevums" at bounding box center [318, 258] width 173 height 24
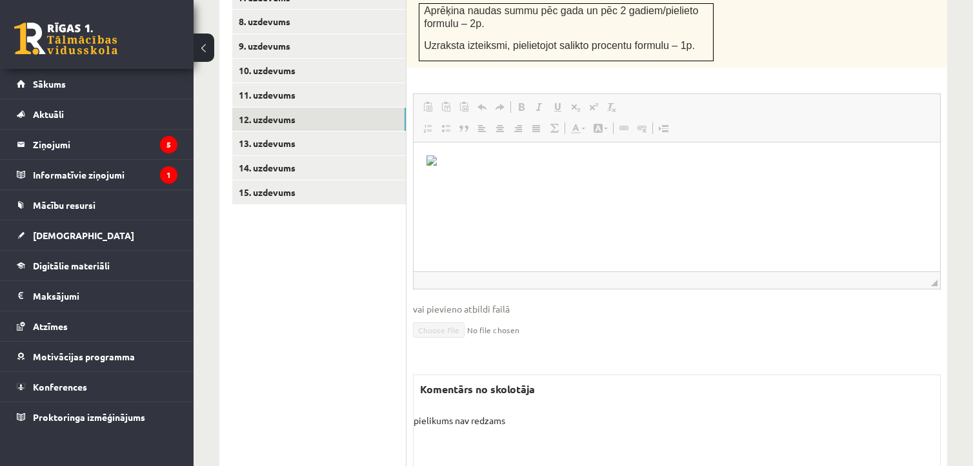
scroll to position [722, 0]
drag, startPoint x: 936, startPoint y: 253, endPoint x: 908, endPoint y: 465, distance: 214.0
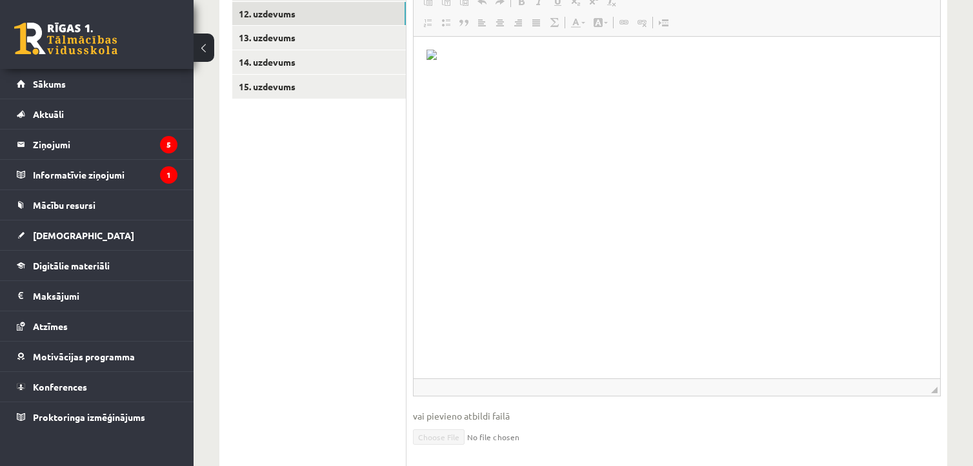
scroll to position [828, 0]
drag, startPoint x: 933, startPoint y: 361, endPoint x: 931, endPoint y: 494, distance: 133.5
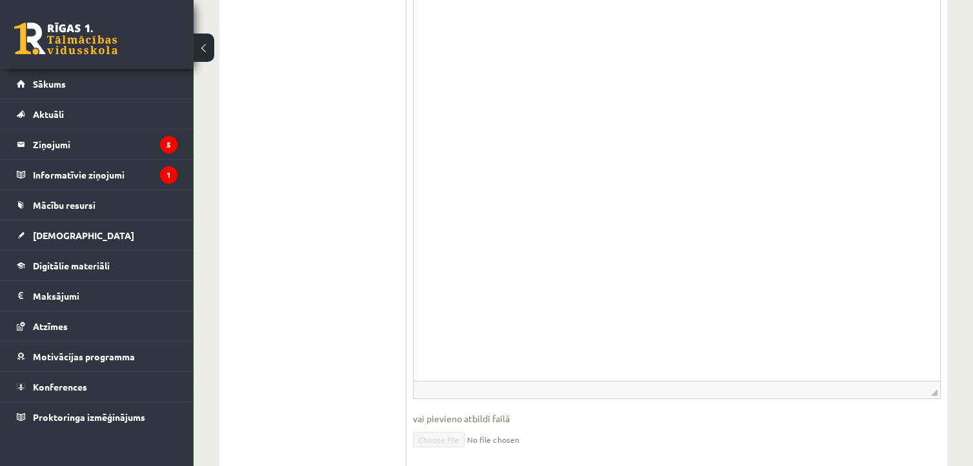
scroll to position [965, 0]
drag, startPoint x: 929, startPoint y: 357, endPoint x: 928, endPoint y: 379, distance: 21.9
click at [928, 379] on fieldset "**********" at bounding box center [677, 155] width 528 height 608
drag, startPoint x: 935, startPoint y: 358, endPoint x: 911, endPoint y: 494, distance: 138.2
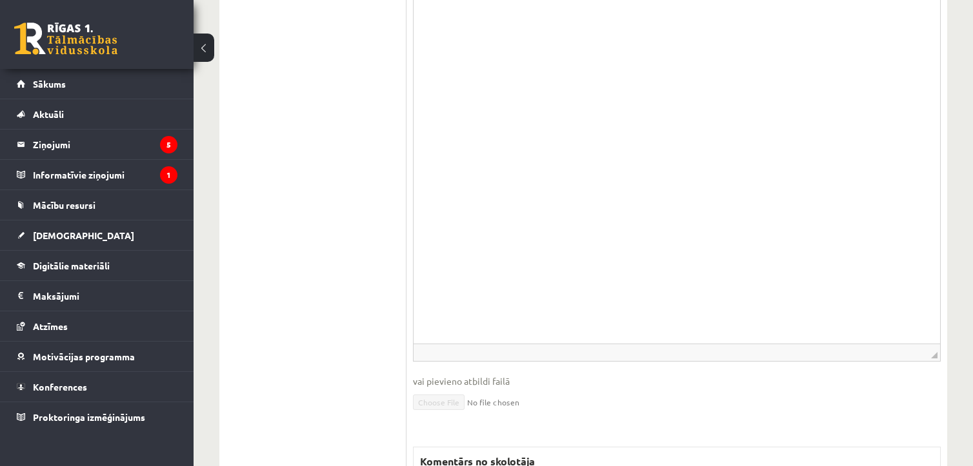
scroll to position [1238, 0]
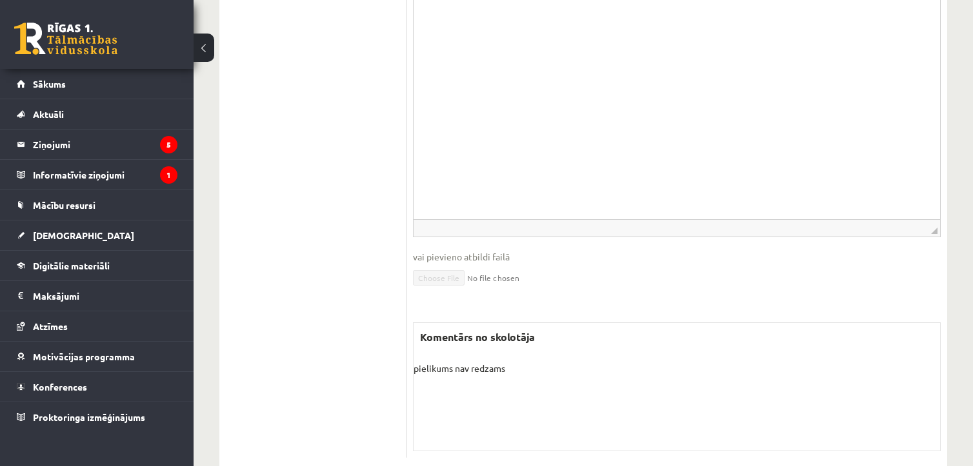
drag, startPoint x: 1347, startPoint y: -173, endPoint x: 930, endPoint y: 230, distance: 580.2
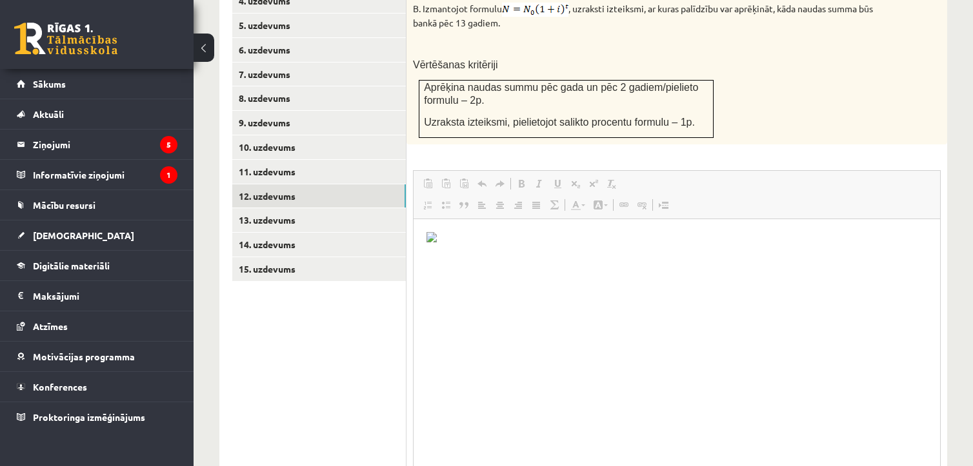
scroll to position [644, 0]
click at [284, 210] on link "13. uzdevums" at bounding box center [318, 222] width 173 height 24
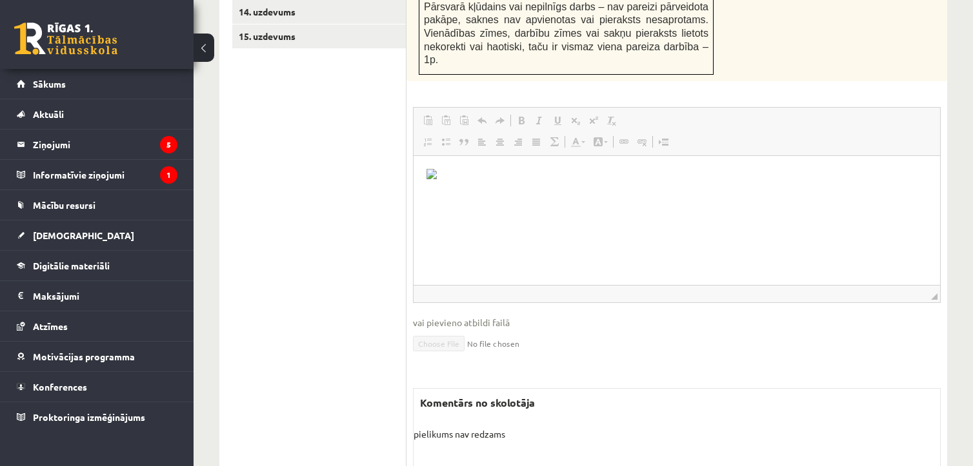
scroll to position [92, 0]
click at [917, 309] on fieldset "**********" at bounding box center [677, 238] width 528 height 262
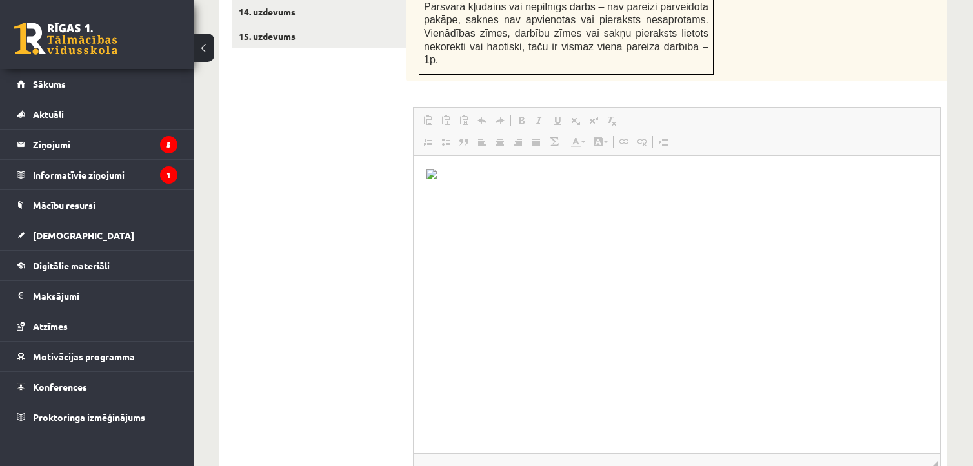
drag, startPoint x: 932, startPoint y: 252, endPoint x: 913, endPoint y: 421, distance: 170.0
click at [913, 453] on span "◢ Elementa ceļš" at bounding box center [676, 461] width 526 height 17
drag, startPoint x: 907, startPoint y: 424, endPoint x: 908, endPoint y: 444, distance: 20.6
click at [908, 444] on fieldset "**********" at bounding box center [677, 322] width 528 height 431
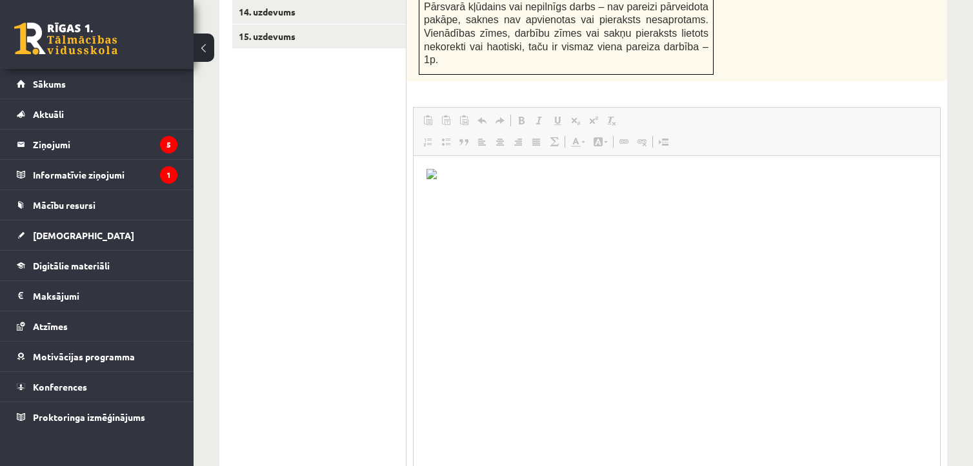
drag, startPoint x: 931, startPoint y: 422, endPoint x: 924, endPoint y: 494, distance: 71.9
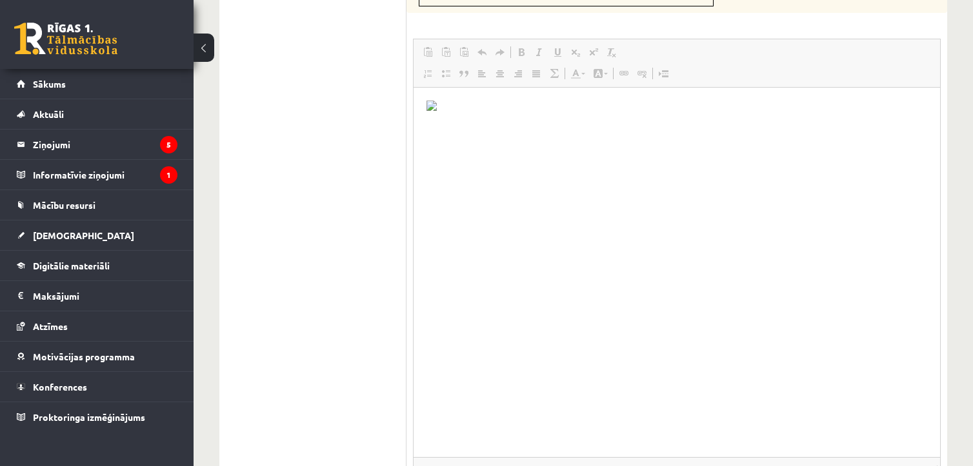
scroll to position [947, 0]
drag, startPoint x: 931, startPoint y: 421, endPoint x: 927, endPoint y: 494, distance: 73.0
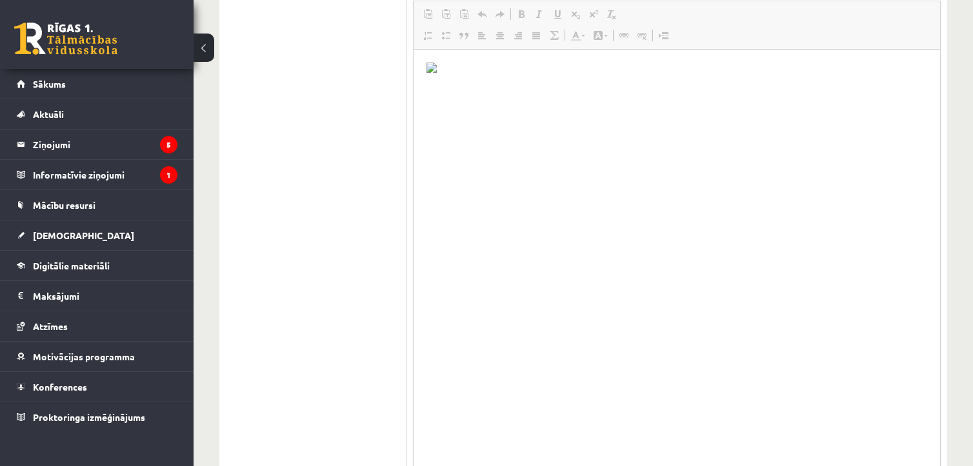
scroll to position [1116, 0]
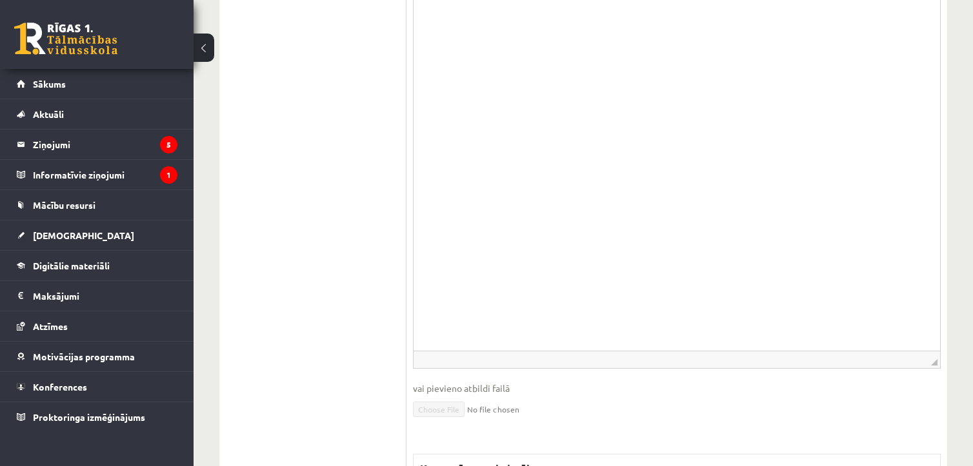
drag, startPoint x: 933, startPoint y: 328, endPoint x: 921, endPoint y: 317, distance: 16.4
click at [921, 351] on span "◢ Elementa ceļš" at bounding box center [676, 359] width 526 height 17
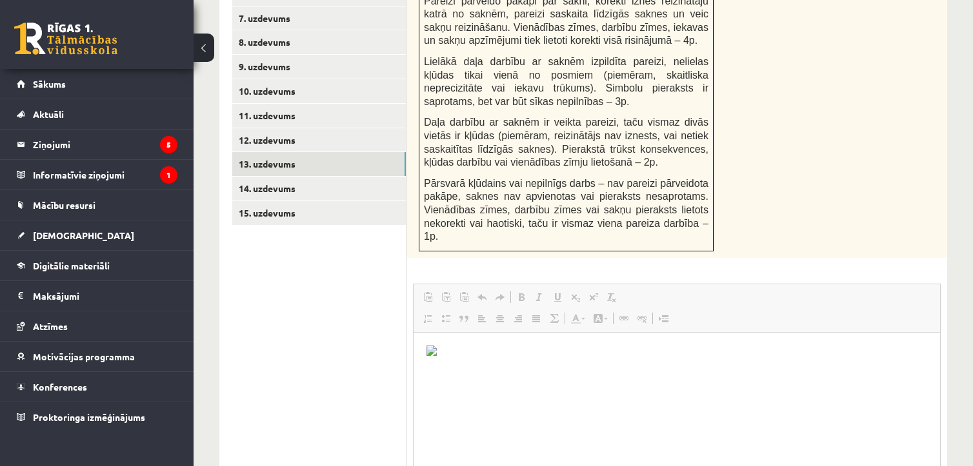
scroll to position [700, 0]
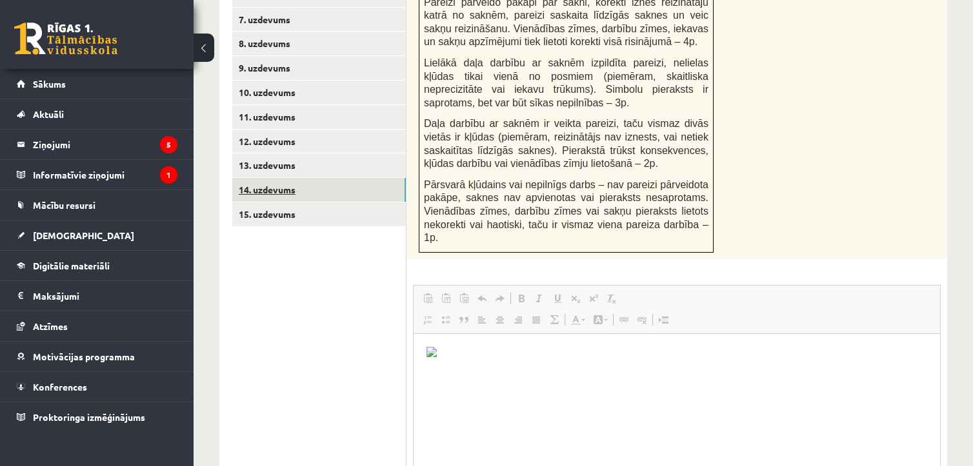
click at [273, 178] on link "14. uzdevums" at bounding box center [318, 190] width 173 height 24
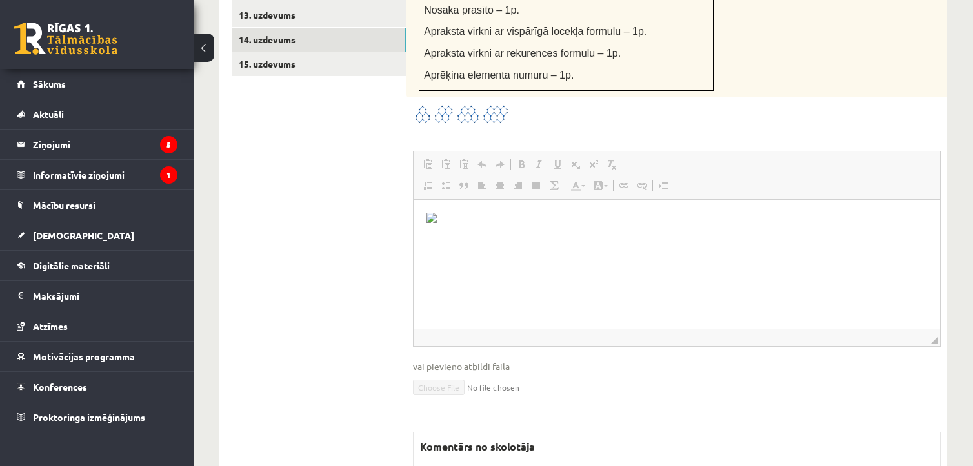
scroll to position [863, 0]
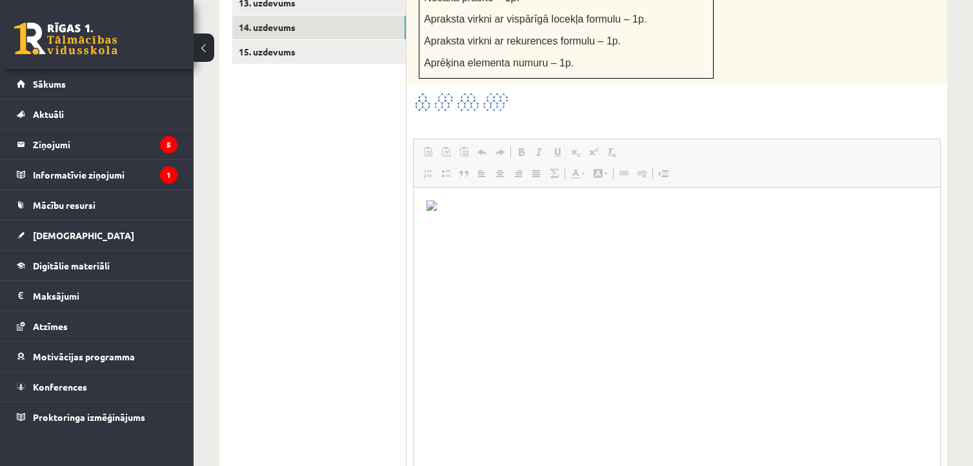
drag, startPoint x: 934, startPoint y: 274, endPoint x: 892, endPoint y: 494, distance: 223.9
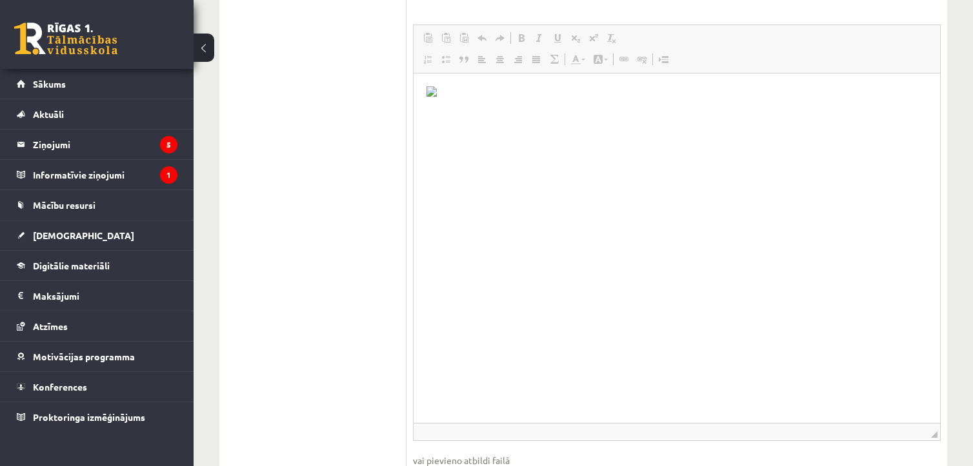
scroll to position [976, 0]
drag, startPoint x: 931, startPoint y: 379, endPoint x: 869, endPoint y: 324, distance: 82.7
click at [869, 369] on span "◢ Elementa ceļš" at bounding box center [676, 377] width 526 height 17
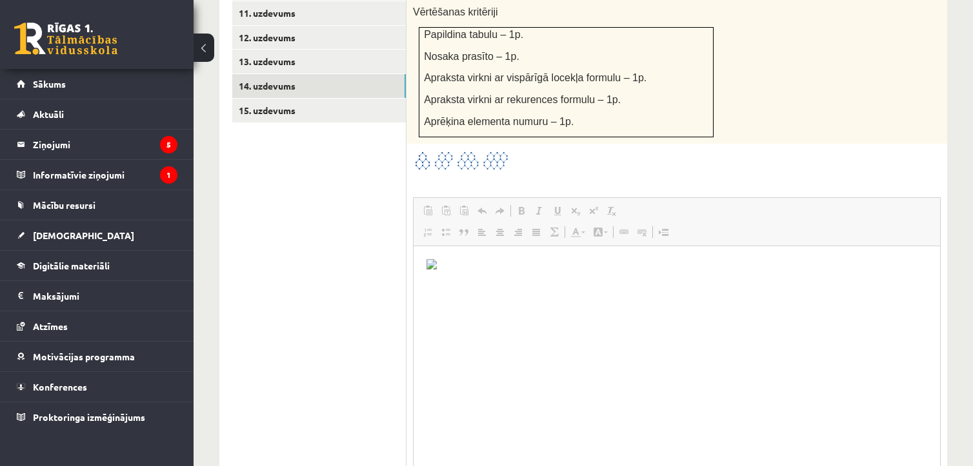
scroll to position [809, 0]
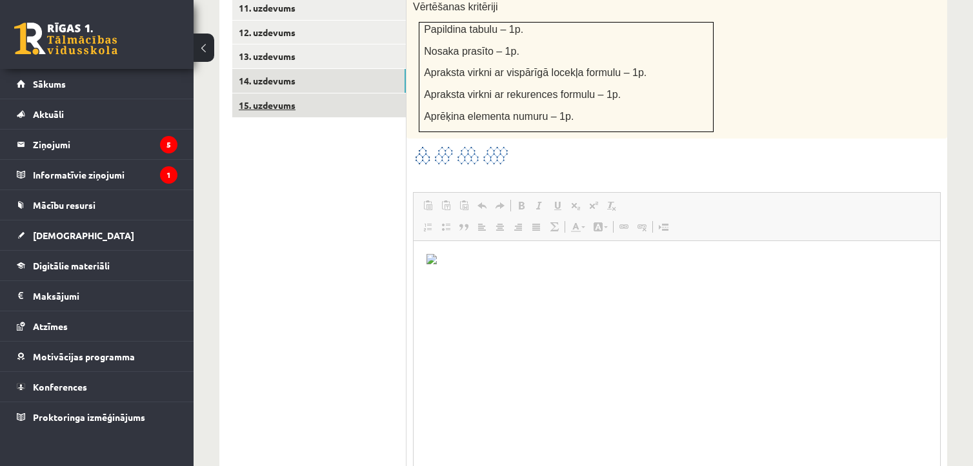
click at [299, 94] on link "15. uzdevums" at bounding box center [318, 106] width 173 height 24
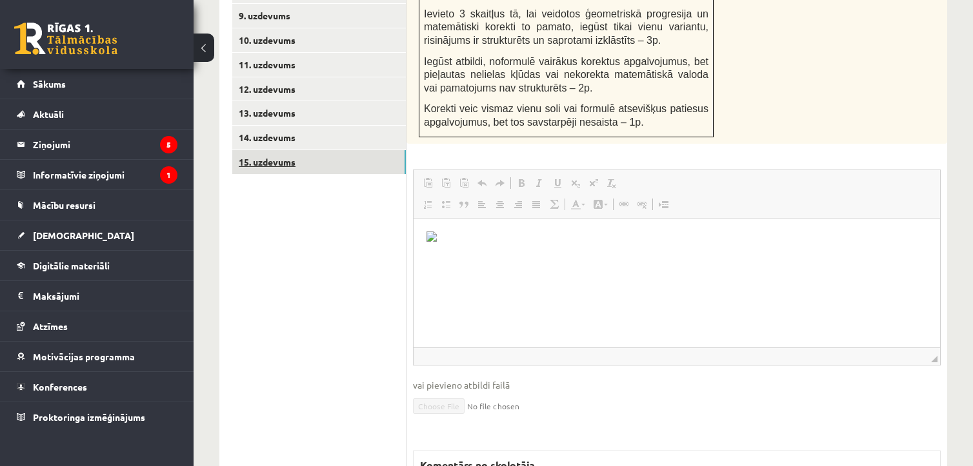
scroll to position [0, 0]
drag, startPoint x: 933, startPoint y: 327, endPoint x: 893, endPoint y: 481, distance: 159.3
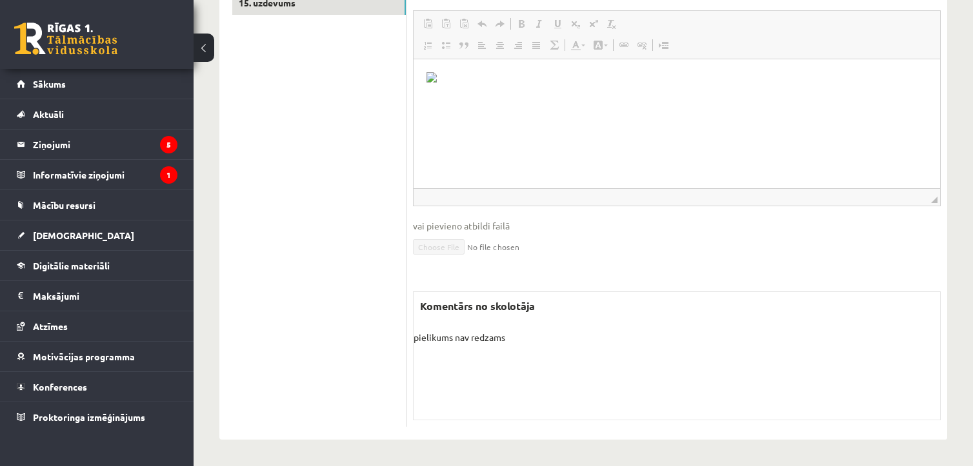
scroll to position [880, 0]
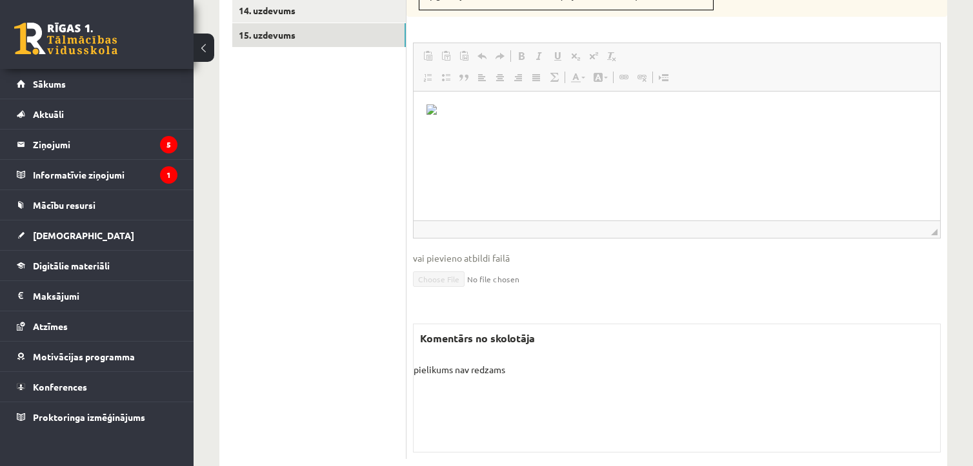
drag, startPoint x: 1345, startPoint y: 388, endPoint x: 882, endPoint y: 173, distance: 510.5
click at [46, 148] on legend "Ziņojumi 5" at bounding box center [105, 145] width 144 height 30
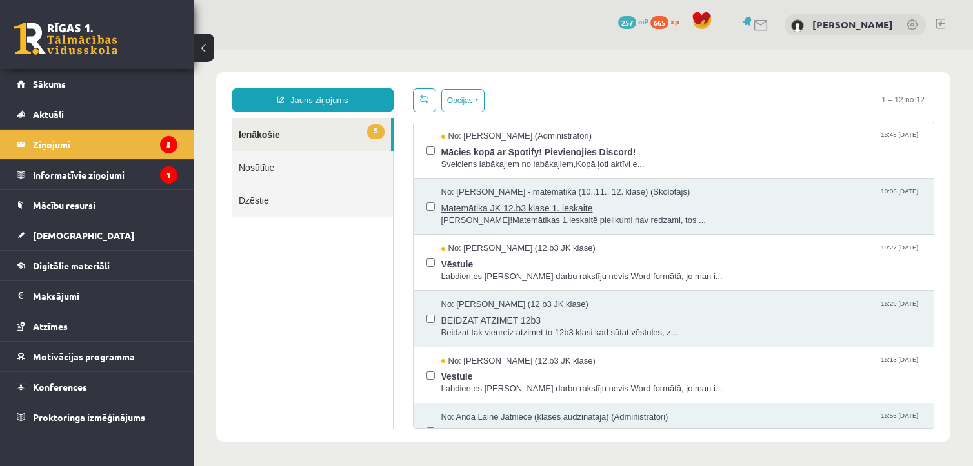
click at [590, 220] on span "[PERSON_NAME]!Matemātikas 1.ieskaitē pielikumi nav redzami, tos ..." at bounding box center [681, 221] width 480 height 12
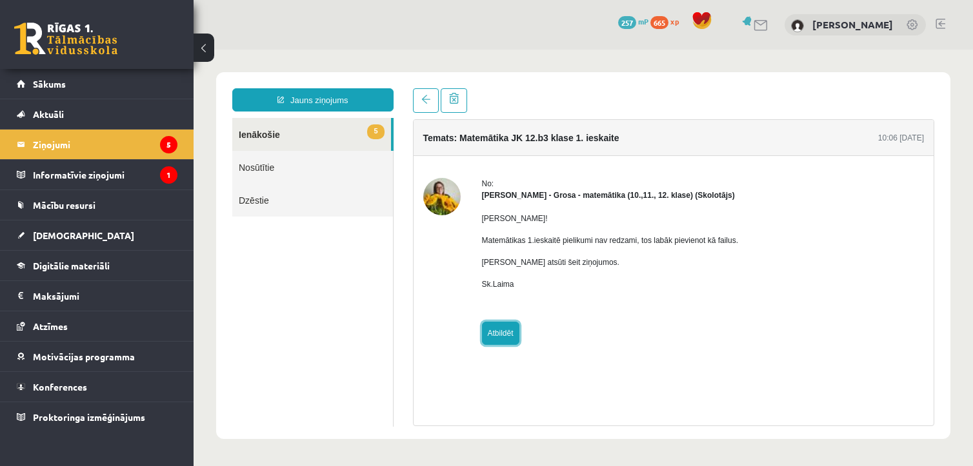
click at [503, 336] on link "Atbildēt" at bounding box center [500, 333] width 37 height 23
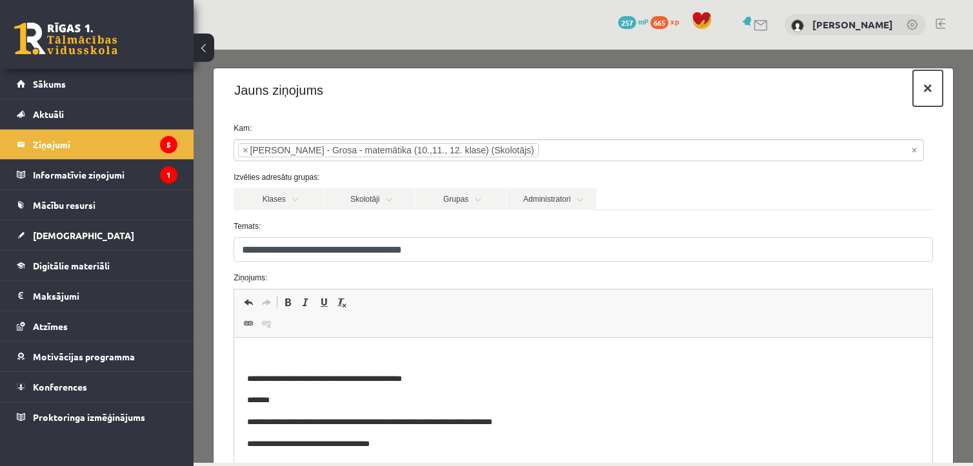
click at [913, 93] on button "×" at bounding box center [928, 88] width 30 height 36
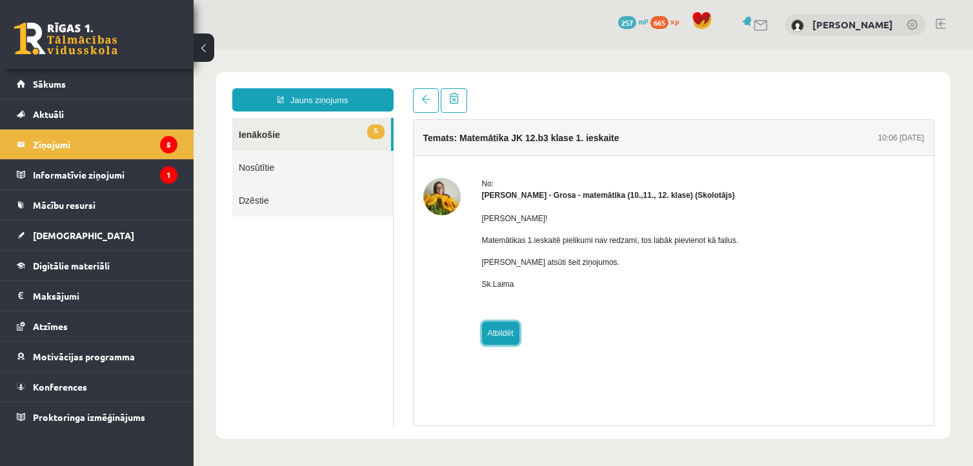
click at [500, 339] on link "Atbildēt" at bounding box center [500, 333] width 37 height 23
type input "**********"
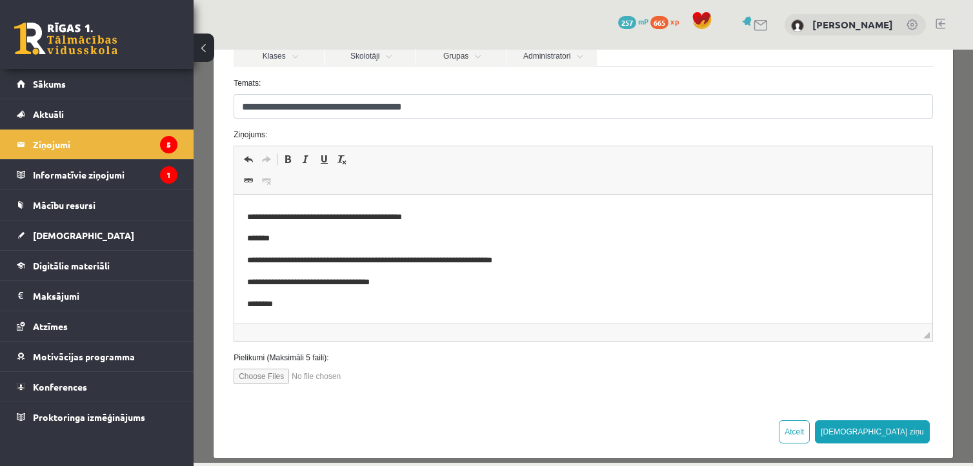
scroll to position [155, 0]
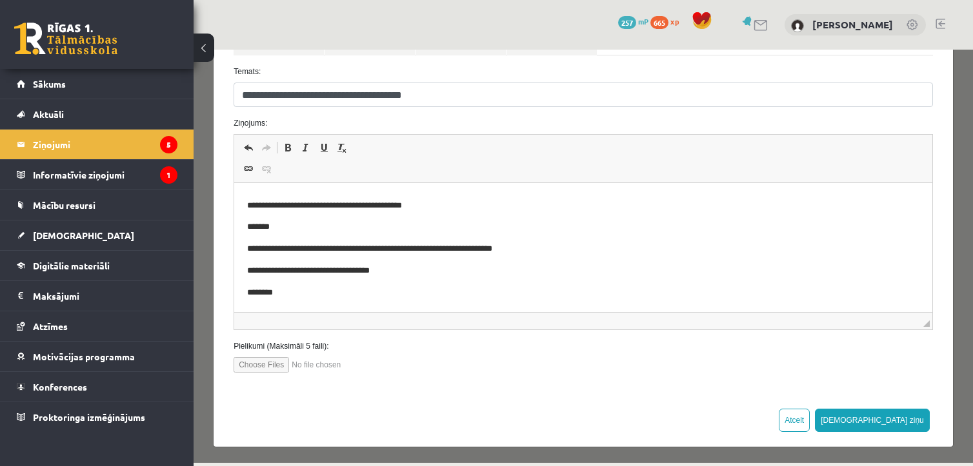
click at [261, 366] on input "file" at bounding box center [306, 364] width 146 height 15
click at [284, 362] on input "file" at bounding box center [306, 364] width 146 height 15
type input "**********"
click at [263, 363] on input "file" at bounding box center [306, 364] width 146 height 15
click at [274, 365] on input "file" at bounding box center [306, 364] width 146 height 15
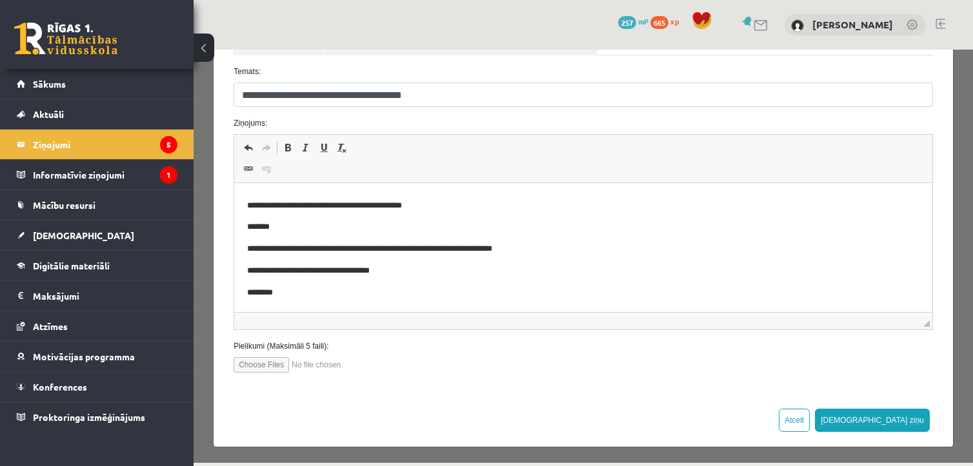
type input "**********"
click at [893, 414] on button "[DEMOGRAPHIC_DATA] ziņu" at bounding box center [872, 420] width 115 height 23
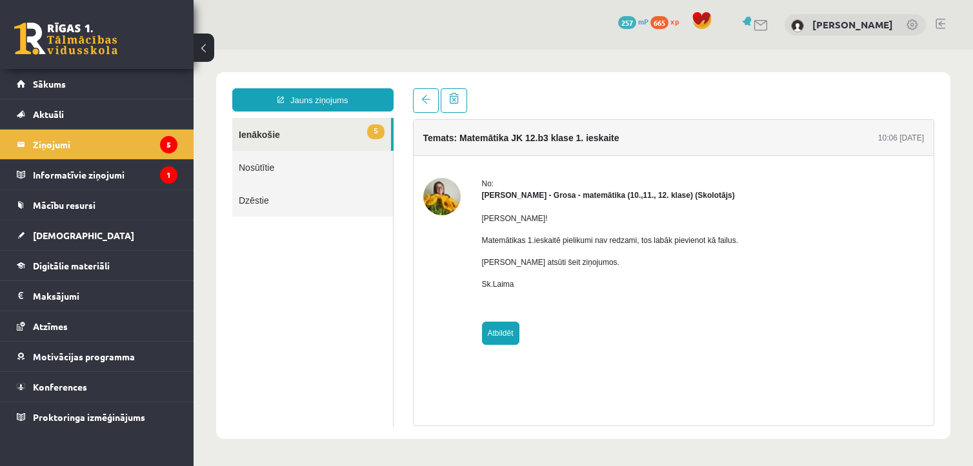
scroll to position [0, 0]
click at [489, 337] on link "Atbildēt" at bounding box center [500, 333] width 37 height 23
type input "**********"
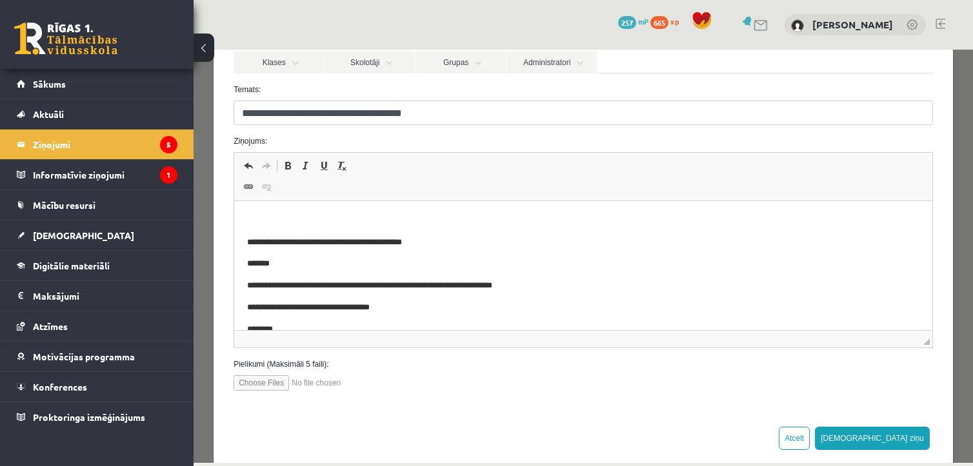
scroll to position [19, 0]
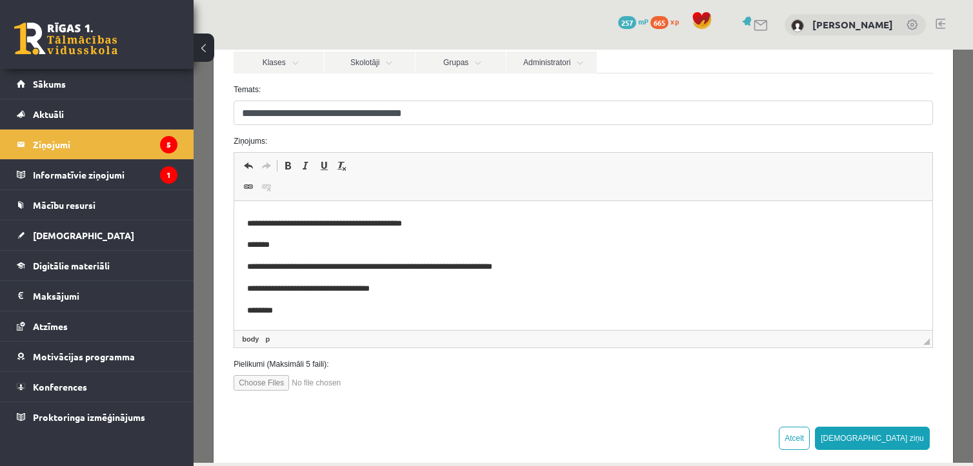
click at [368, 306] on p "********" at bounding box center [573, 311] width 653 height 14
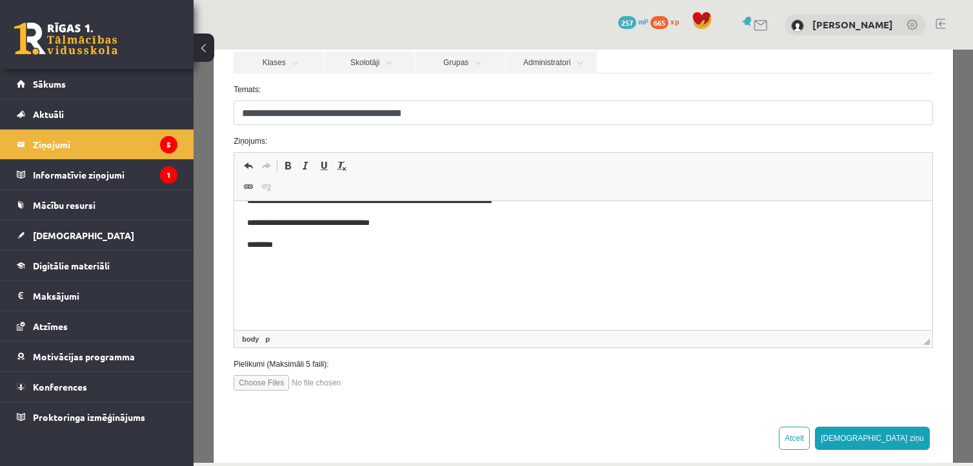
scroll to position [63, 0]
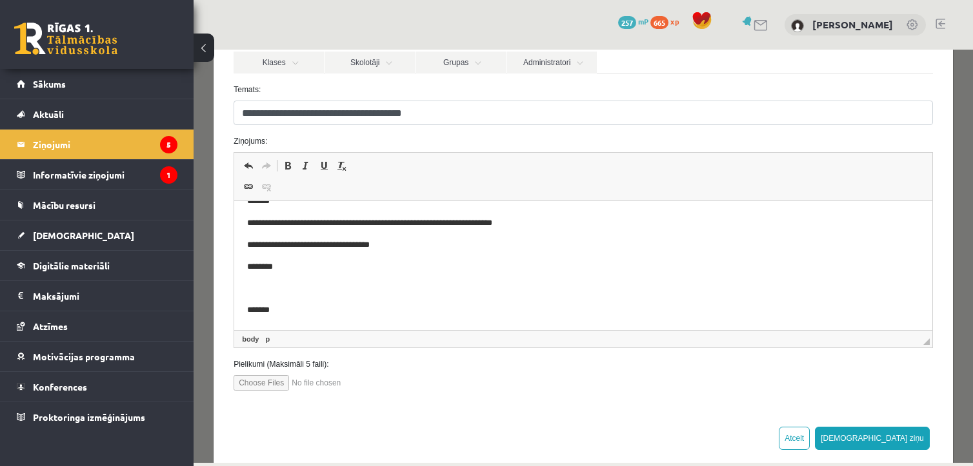
click at [250, 310] on p "*******" at bounding box center [573, 311] width 653 height 14
click at [301, 312] on p "********" at bounding box center [573, 311] width 653 height 14
click at [293, 310] on p "**********" at bounding box center [573, 311] width 653 height 14
click at [424, 317] on p "**********" at bounding box center [573, 311] width 653 height 14
click at [273, 382] on input "file" at bounding box center [306, 382] width 146 height 15
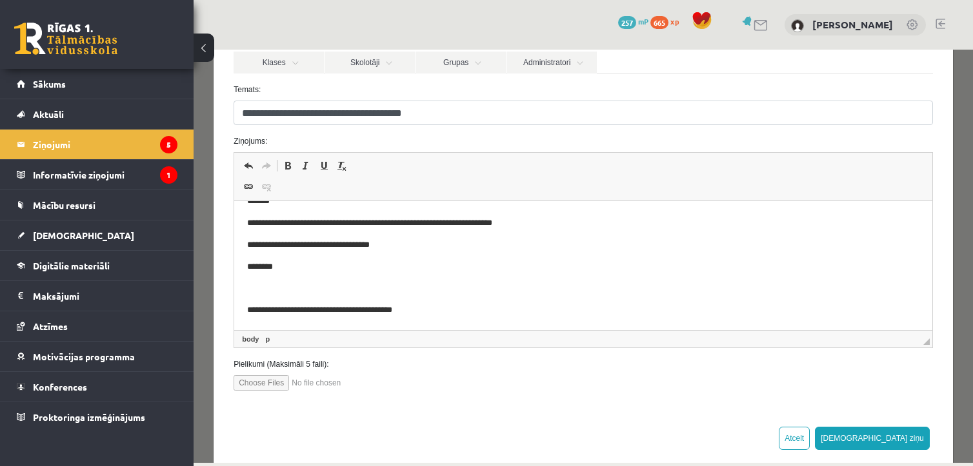
type input "**********"
click at [906, 436] on button "[DEMOGRAPHIC_DATA] ziņu" at bounding box center [872, 438] width 115 height 23
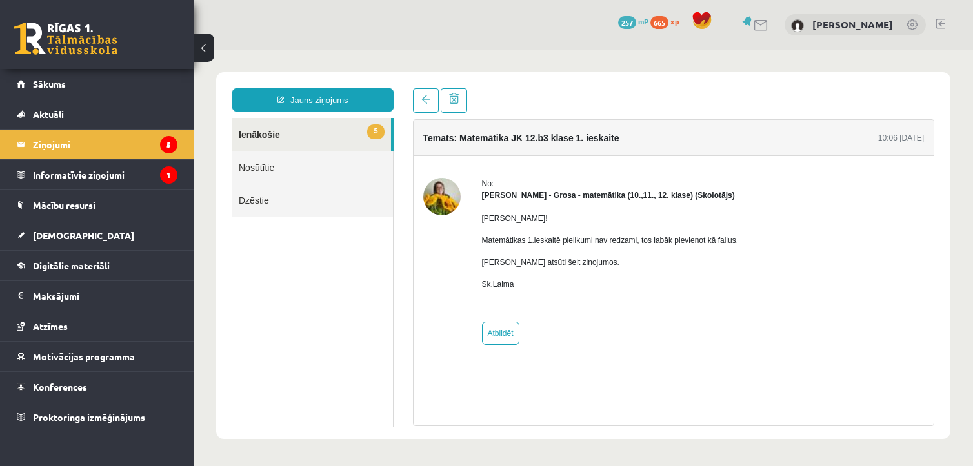
scroll to position [0, 0]
click at [266, 130] on link "5 Ienākošie" at bounding box center [311, 134] width 159 height 33
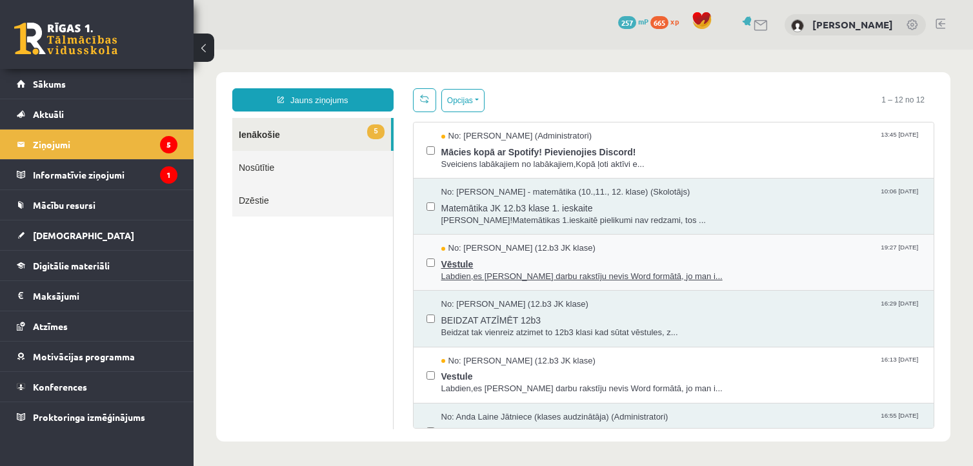
click at [470, 255] on span "Vēstule" at bounding box center [681, 263] width 480 height 16
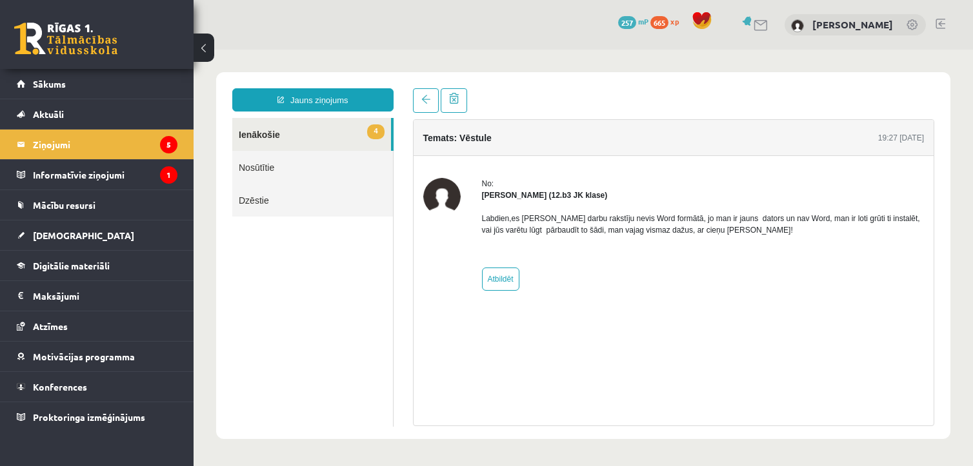
click at [266, 166] on link "Nosūtītie" at bounding box center [312, 167] width 161 height 33
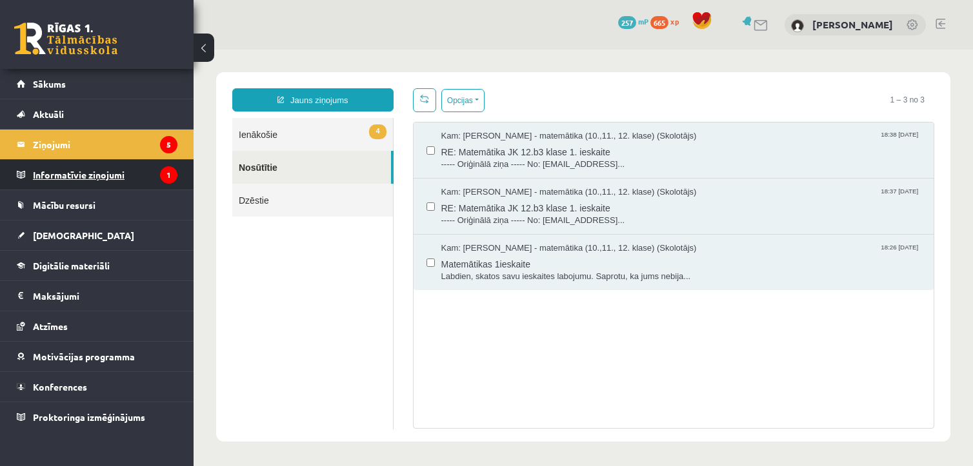
click at [124, 174] on legend "Informatīvie ziņojumi 1" at bounding box center [105, 175] width 144 height 30
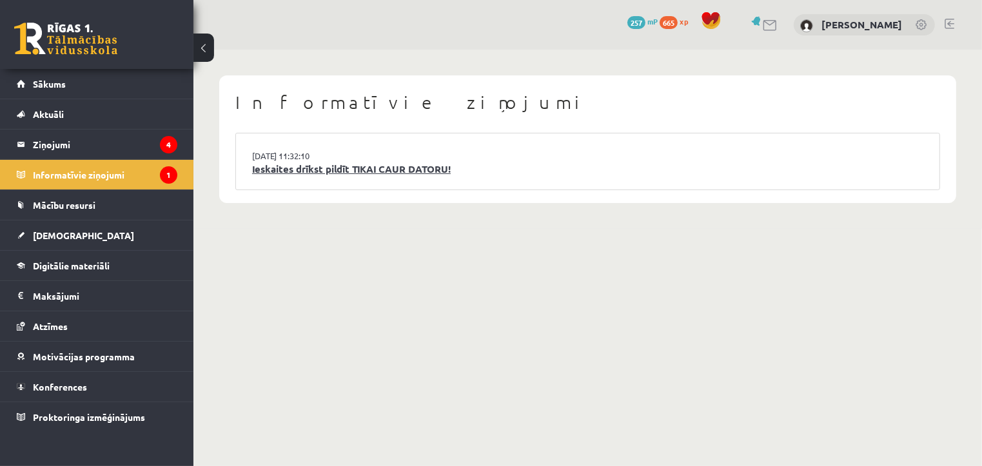
click at [342, 171] on link "Ieskaites drīkst pildīt TIKAI CAUR DATORU!" at bounding box center [587, 169] width 671 height 15
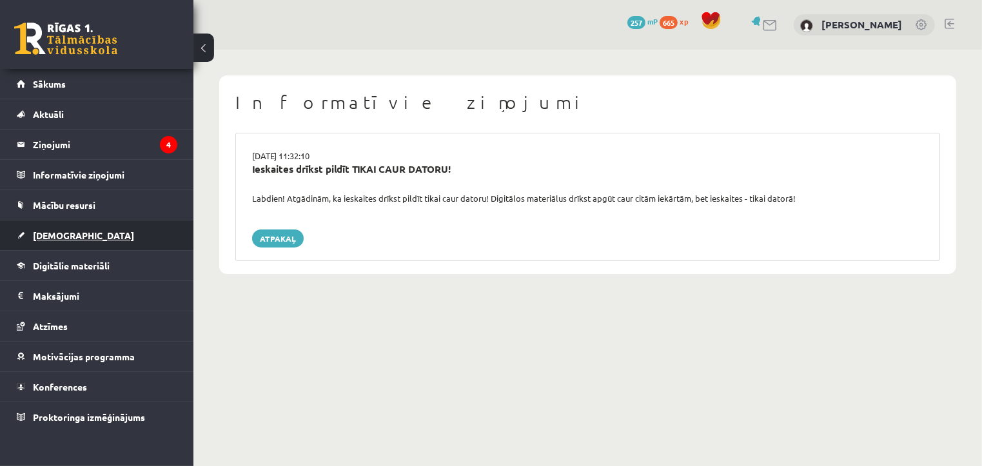
click at [59, 234] on span "[DEMOGRAPHIC_DATA]" at bounding box center [83, 236] width 101 height 12
